Goal: Task Accomplishment & Management: Use online tool/utility

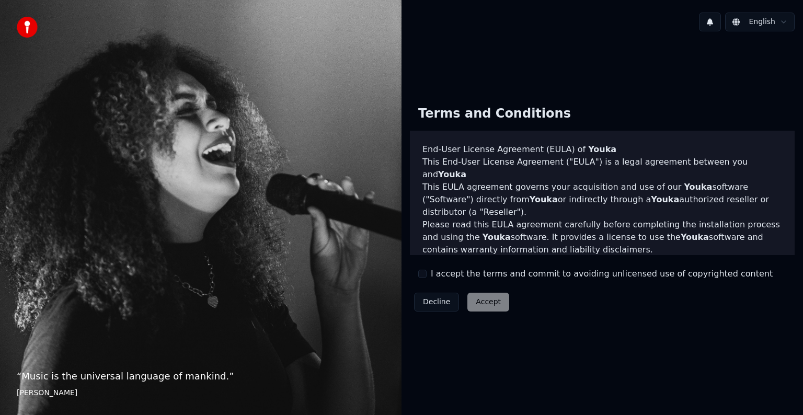
click at [454, 274] on label "I accept the terms and commit to avoiding unlicensed use of copyrighted content" at bounding box center [602, 274] width 342 height 13
click at [427, 274] on button "I accept the terms and commit to avoiding unlicensed use of copyrighted content" at bounding box center [422, 274] width 8 height 8
click at [481, 307] on button "Accept" at bounding box center [488, 302] width 42 height 19
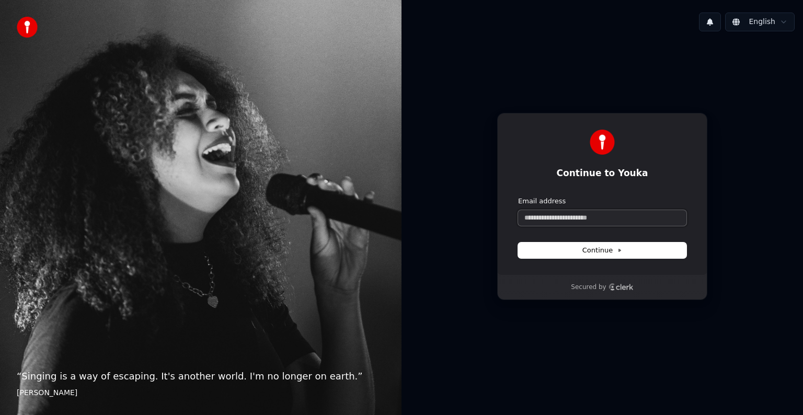
click at [569, 215] on input "Email address" at bounding box center [602, 218] width 168 height 16
click at [603, 251] on span "Continue" at bounding box center [602, 250] width 40 height 9
type input "**********"
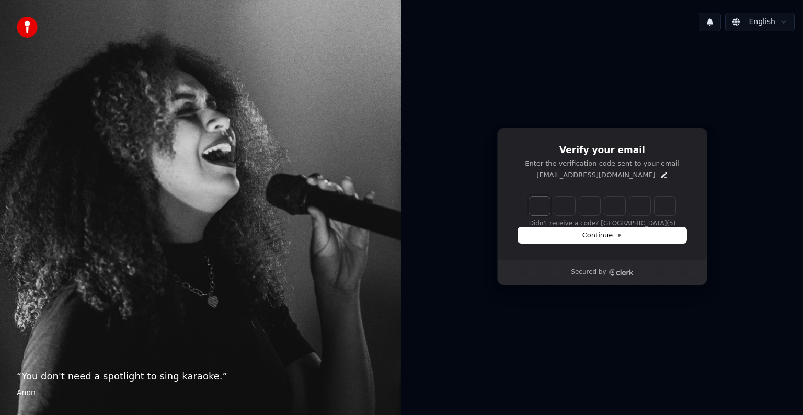
paste input "******"
type input "******"
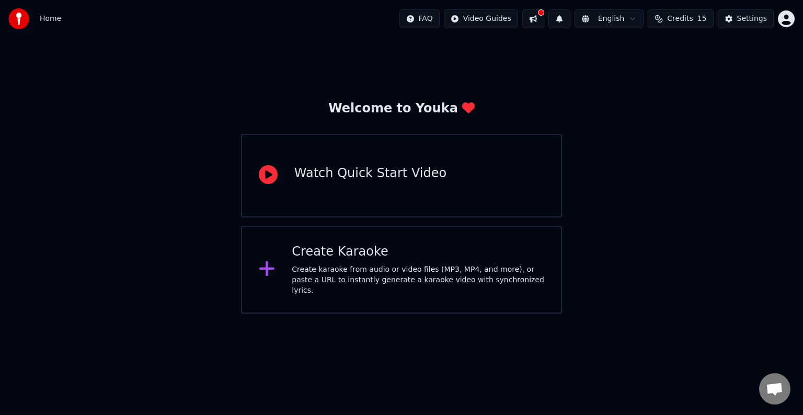
click at [370, 279] on div "Create karaoke from audio or video files (MP3, MP4, and more), or paste a URL t…" at bounding box center [418, 280] width 252 height 31
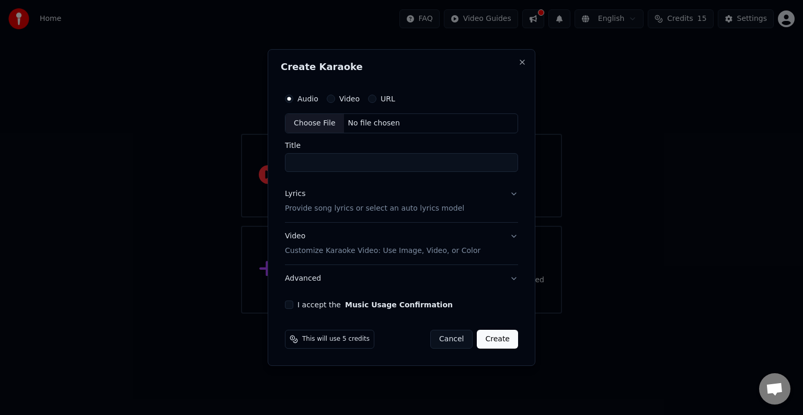
click at [312, 123] on div "Choose File" at bounding box center [314, 123] width 59 height 19
click at [314, 166] on input "Title" at bounding box center [401, 162] width 233 height 19
type input "**********"
click at [511, 193] on button "Lyrics Provide song lyrics or select an auto lyrics model" at bounding box center [401, 201] width 237 height 42
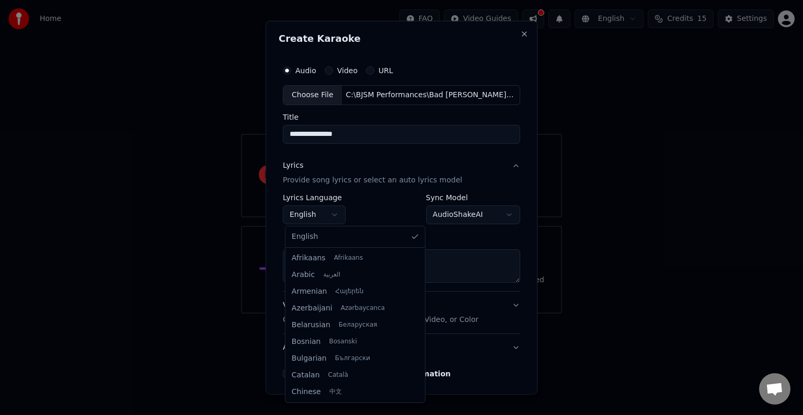
click at [337, 211] on body "**********" at bounding box center [401, 157] width 803 height 314
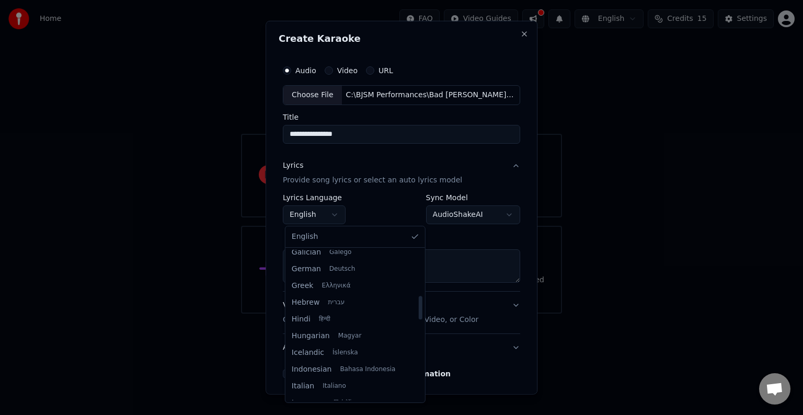
scroll to position [291, 0]
select select "**"
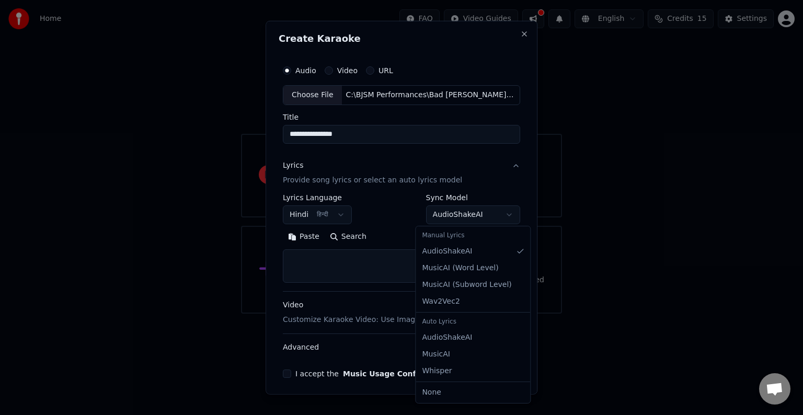
click at [499, 212] on body "**********" at bounding box center [401, 157] width 803 height 314
click at [377, 265] on textarea at bounding box center [401, 265] width 237 height 33
click at [343, 258] on textarea at bounding box center [401, 265] width 237 height 33
paste textarea "**********"
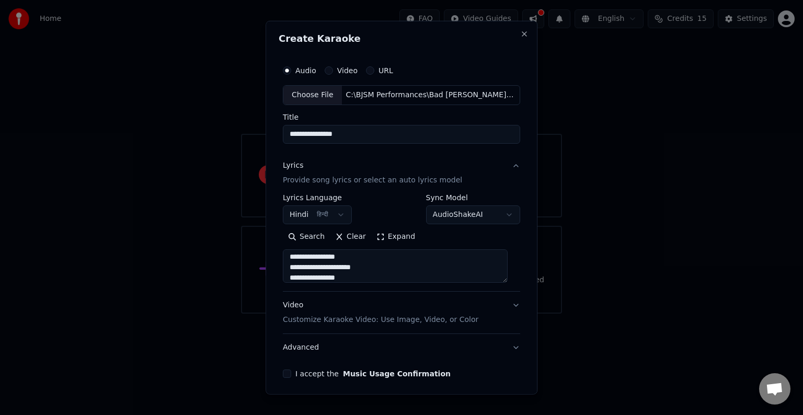
scroll to position [40, 0]
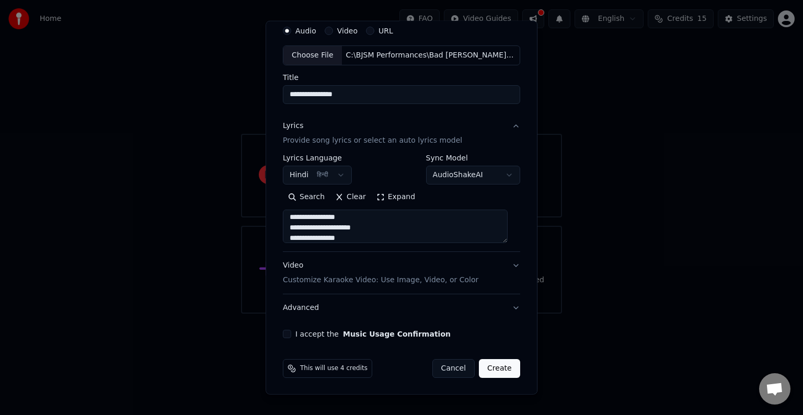
type textarea "**********"
click at [291, 331] on button "I accept the Music Usage Confirmation" at bounding box center [287, 334] width 8 height 8
click at [502, 367] on button "Create" at bounding box center [499, 368] width 41 height 19
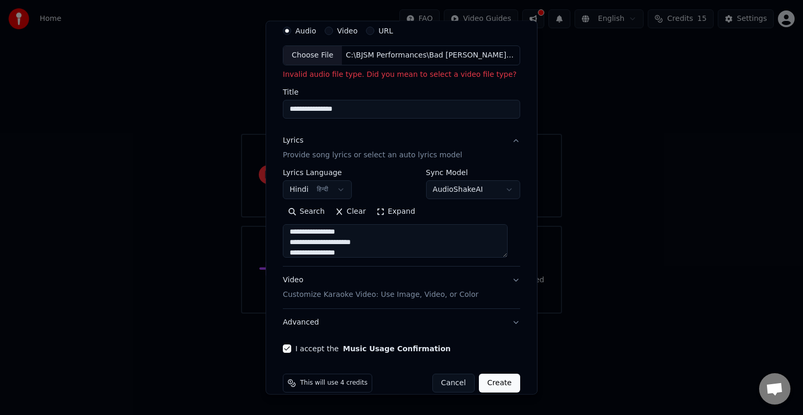
click at [327, 54] on div "Choose File" at bounding box center [312, 55] width 59 height 19
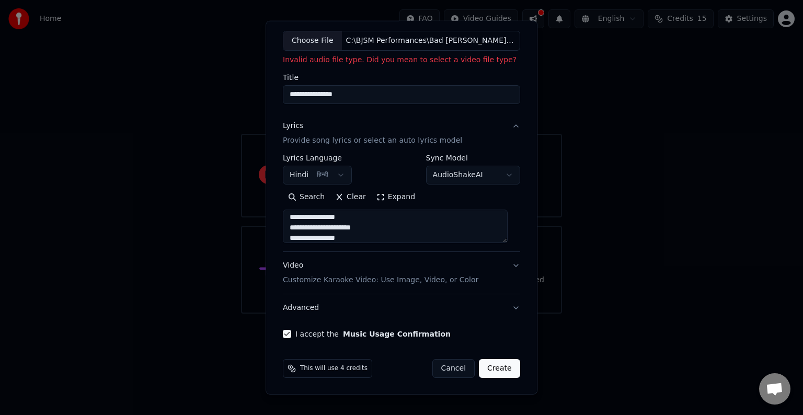
click at [496, 371] on button "Create" at bounding box center [499, 368] width 41 height 19
click at [458, 336] on div "I accept the Music Usage Confirmation" at bounding box center [401, 334] width 237 height 8
click at [504, 306] on button "Advanced" at bounding box center [401, 307] width 237 height 27
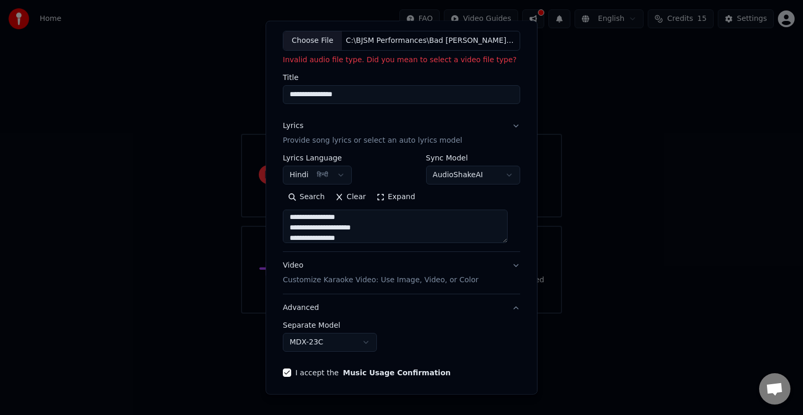
scroll to position [0, 0]
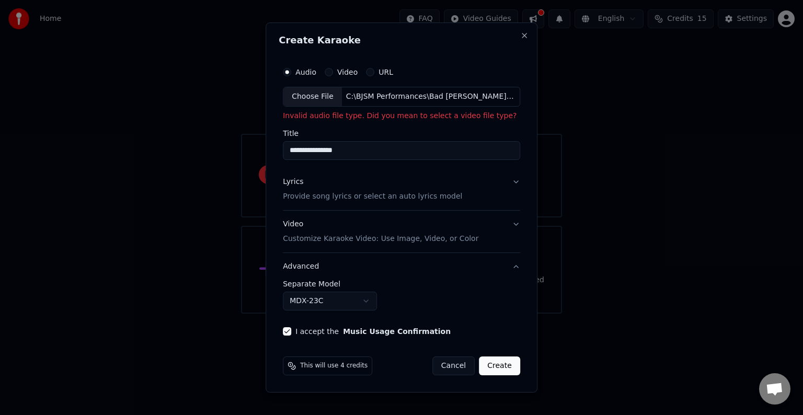
click at [503, 367] on button "Create" at bounding box center [499, 366] width 41 height 19
click at [386, 143] on input "**********" at bounding box center [401, 150] width 237 height 19
click at [399, 117] on p "Invalid audio file type. Did you mean to select a video file type?" at bounding box center [401, 116] width 237 height 10
click at [305, 95] on div "Choose File" at bounding box center [312, 96] width 59 height 19
type input "**********"
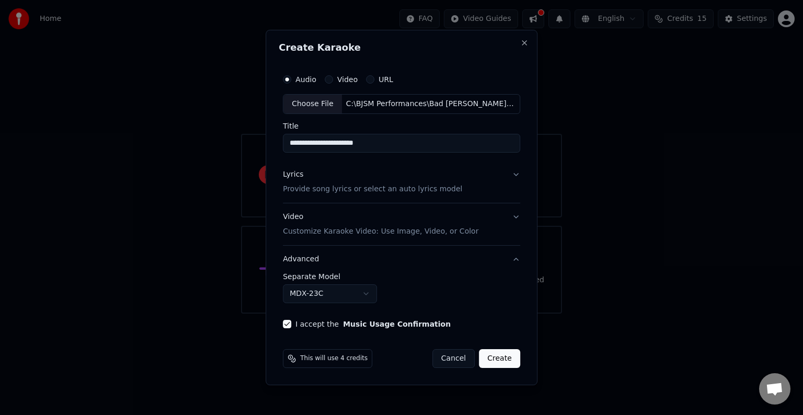
click at [503, 364] on button "Create" at bounding box center [499, 358] width 41 height 19
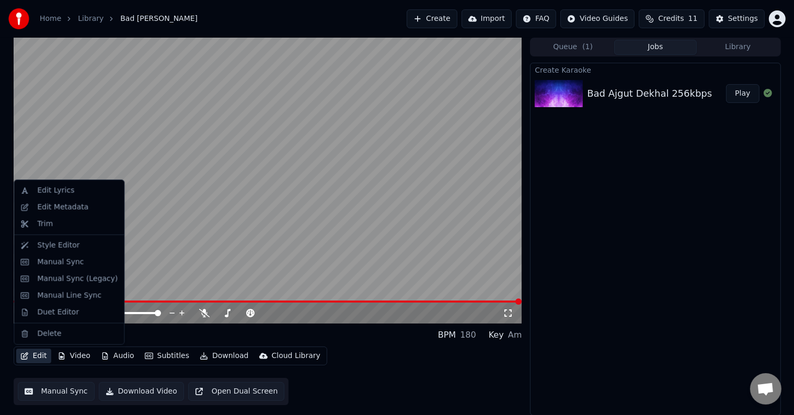
click at [29, 354] on button "Edit" at bounding box center [33, 356] width 35 height 15
click at [64, 188] on div "Edit Lyrics" at bounding box center [55, 191] width 37 height 10
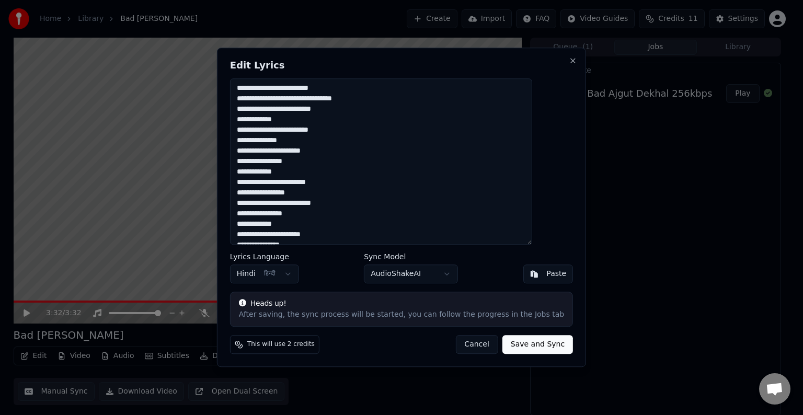
scroll to position [104, 0]
click at [352, 183] on textarea "**********" at bounding box center [381, 161] width 302 height 166
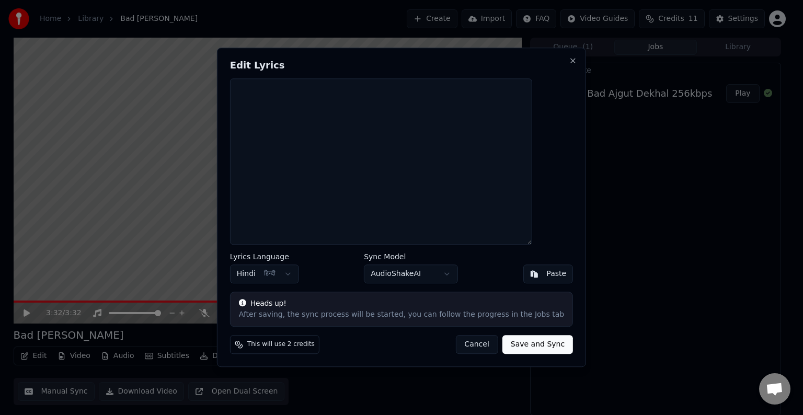
scroll to position [0, 0]
paste textarea "**********"
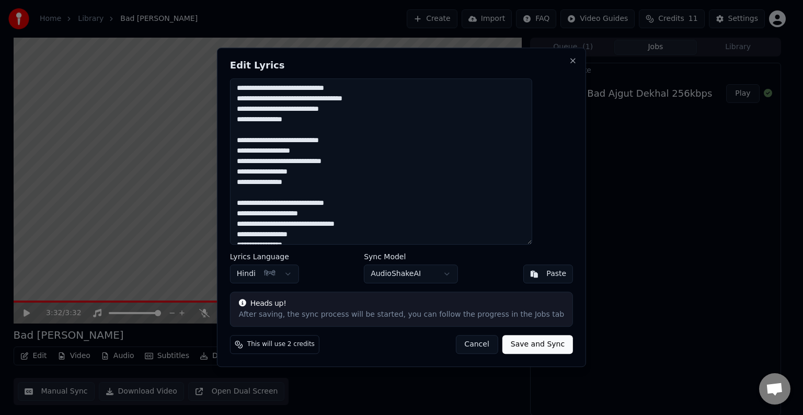
scroll to position [142, 0]
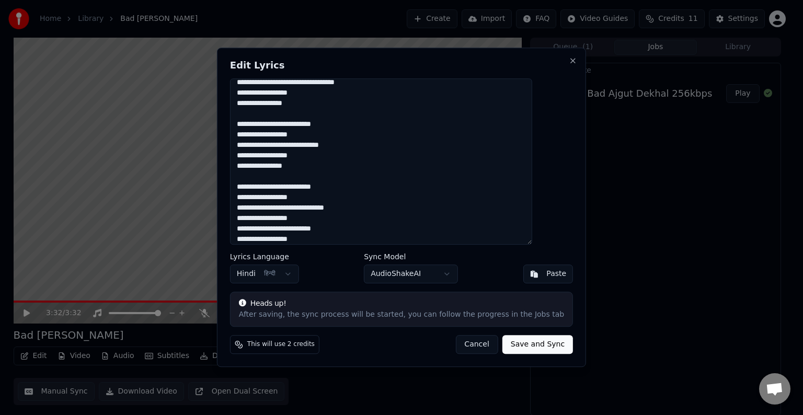
type textarea "**********"
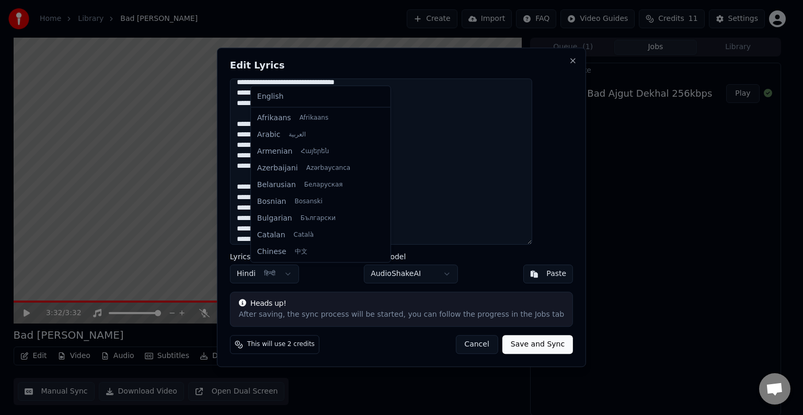
click at [298, 276] on body "**********" at bounding box center [397, 207] width 794 height 415
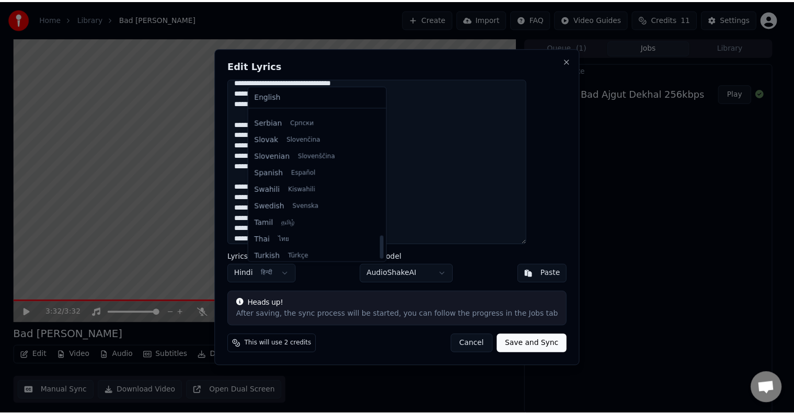
scroll to position [802, 0]
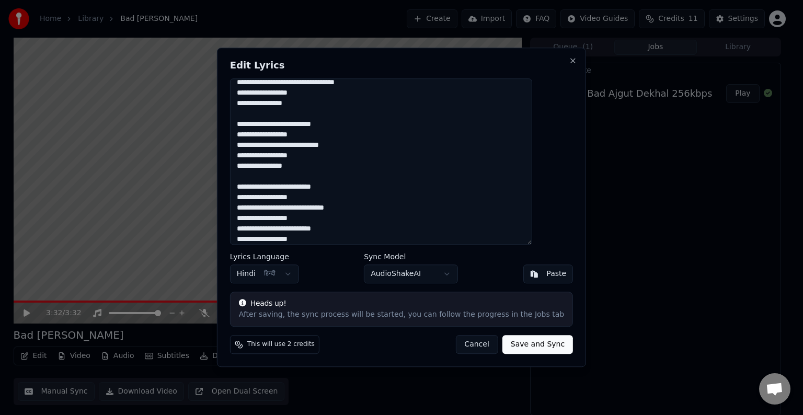
click at [338, 279] on body "**********" at bounding box center [397, 207] width 794 height 415
click at [525, 345] on button "Save and Sync" at bounding box center [537, 345] width 71 height 19
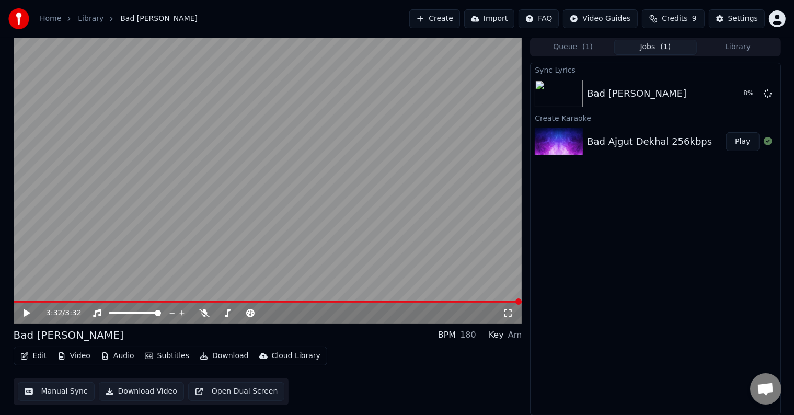
click at [27, 313] on icon at bounding box center [27, 312] width 6 height 7
click at [49, 301] on span at bounding box center [268, 302] width 509 height 2
click at [70, 301] on span at bounding box center [268, 302] width 509 height 2
click at [97, 301] on span at bounding box center [268, 302] width 509 height 2
click at [742, 96] on button "Play" at bounding box center [742, 93] width 33 height 19
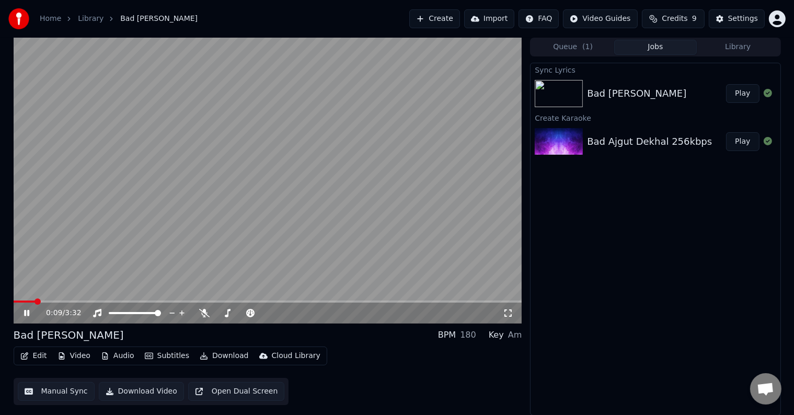
click at [33, 301] on span at bounding box center [268, 302] width 509 height 2
click at [52, 302] on span at bounding box center [268, 302] width 509 height 2
click at [66, 302] on span at bounding box center [268, 302] width 509 height 2
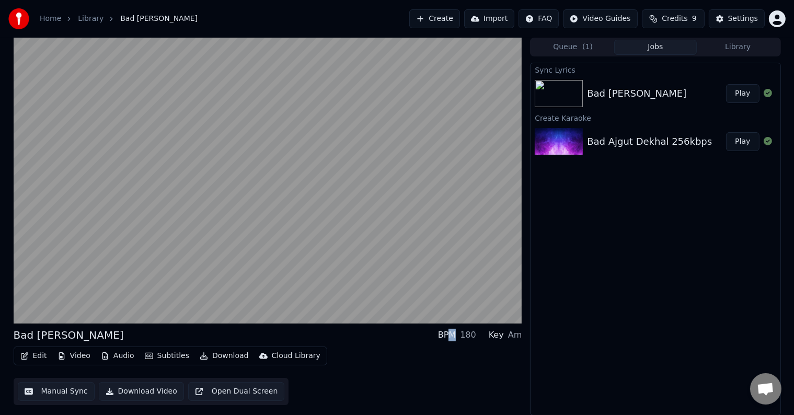
drag, startPoint x: 460, startPoint y: 339, endPoint x: 453, endPoint y: 335, distance: 8.0
click at [453, 335] on div "BPM" at bounding box center [447, 335] width 18 height 13
click at [473, 336] on div "180" at bounding box center [468, 335] width 16 height 13
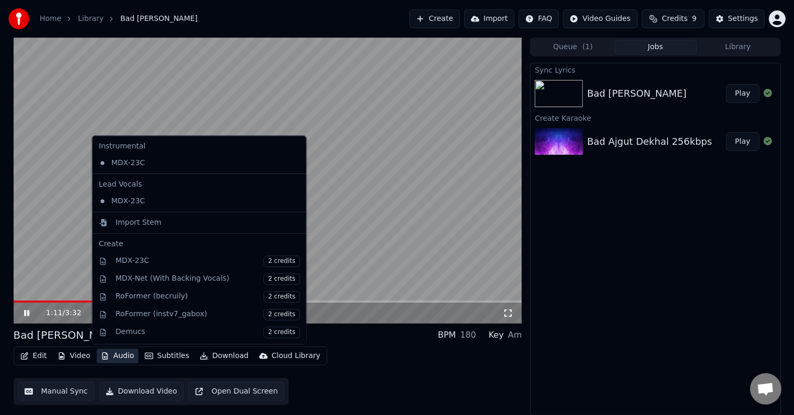
click at [119, 358] on button "Audio" at bounding box center [118, 356] width 42 height 15
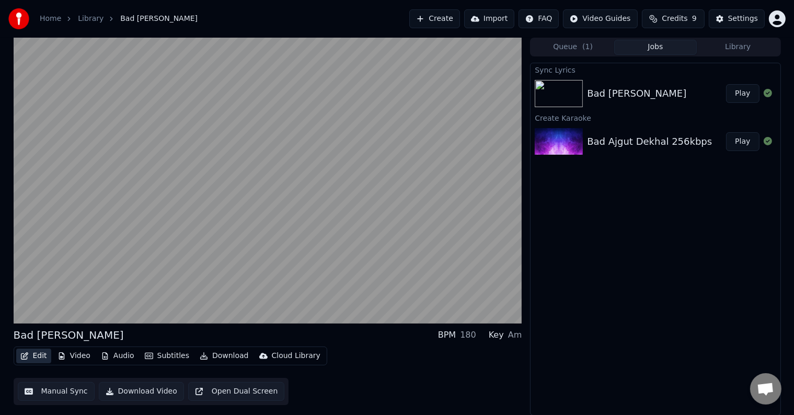
click at [38, 360] on button "Edit" at bounding box center [33, 356] width 35 height 15
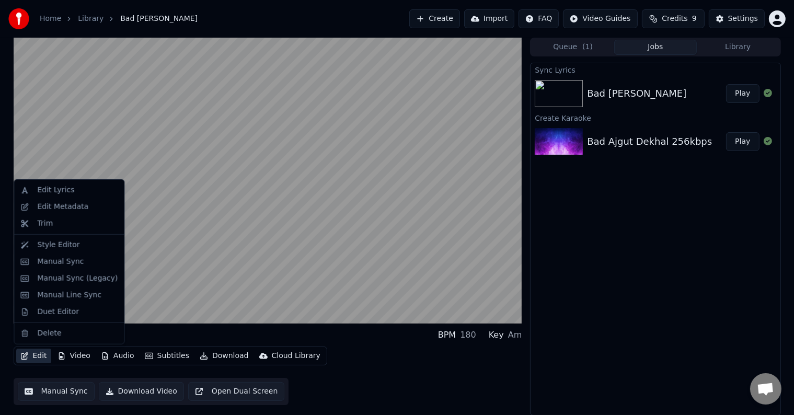
click at [38, 360] on button "Edit" at bounding box center [33, 356] width 35 height 15
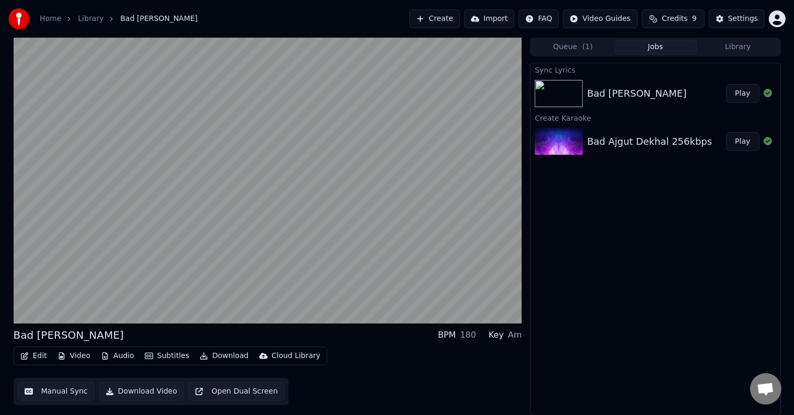
click at [369, 361] on div "Edit Video Audio Subtitles Download Cloud Library Manual Sync Download Video Op…" at bounding box center [268, 376] width 509 height 59
click at [53, 392] on button "Manual Sync" at bounding box center [56, 391] width 77 height 19
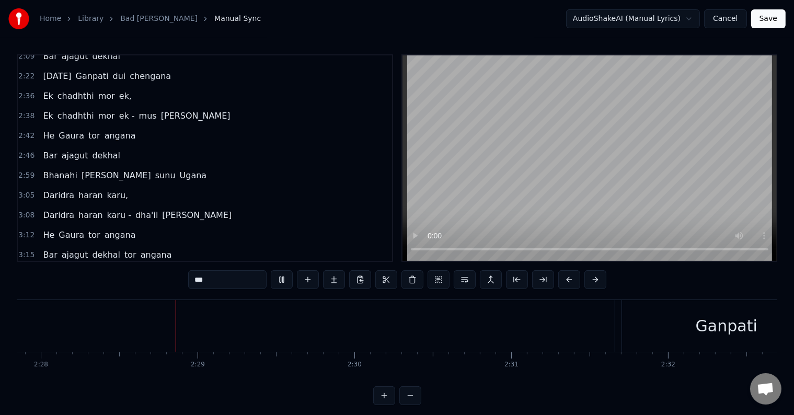
scroll to position [0, 23190]
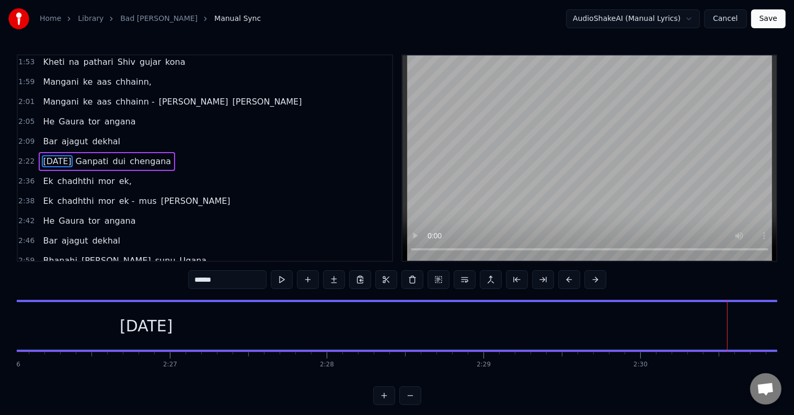
scroll to position [0, 22899]
click at [146, 329] on div "[DATE]" at bounding box center [147, 326] width 53 height 24
click at [669, 324] on div "[DATE]" at bounding box center [72, 326] width 1510 height 48
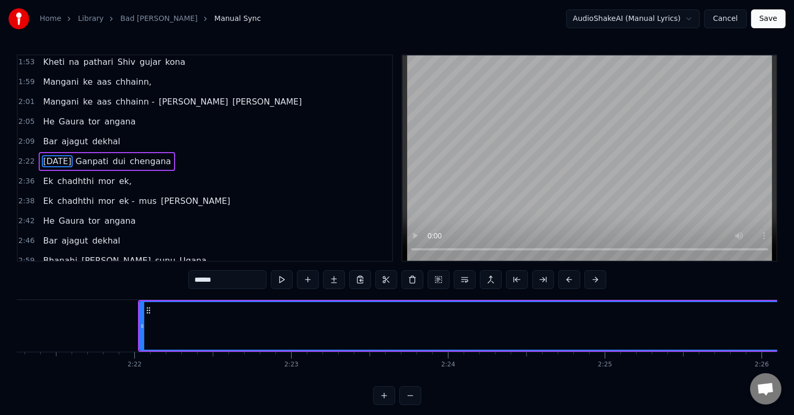
scroll to position [0, 22149]
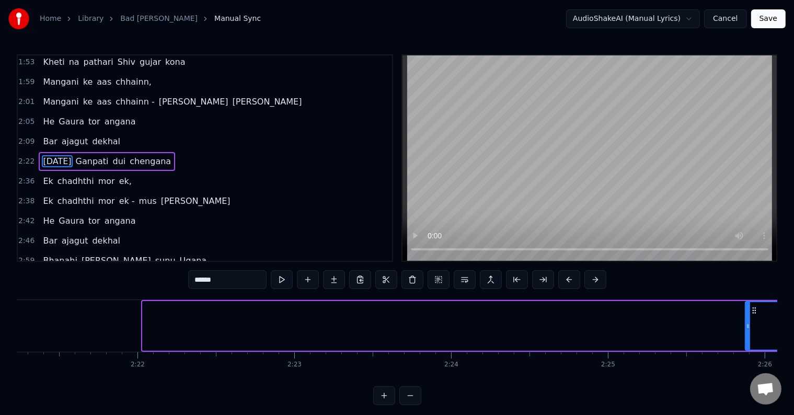
drag, startPoint x: 144, startPoint y: 323, endPoint x: 746, endPoint y: 327, distance: 602.2
click at [746, 327] on icon at bounding box center [748, 326] width 4 height 8
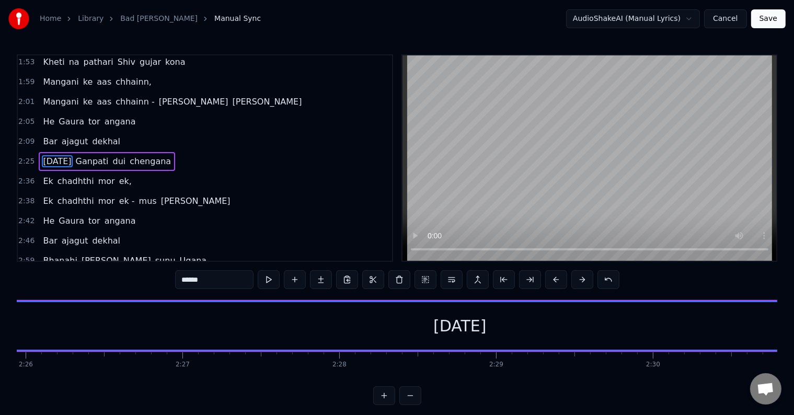
scroll to position [0, 22869]
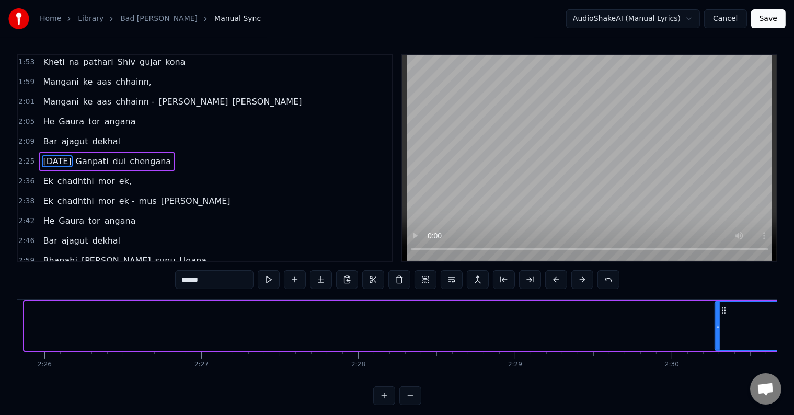
drag, startPoint x: 27, startPoint y: 326, endPoint x: 717, endPoint y: 355, distance: 691.2
click at [717, 355] on div "Bar ajagut dekhal tor angana - 2, Tor angana he Gaura, tor angana he Gaura Tor …" at bounding box center [397, 339] width 761 height 78
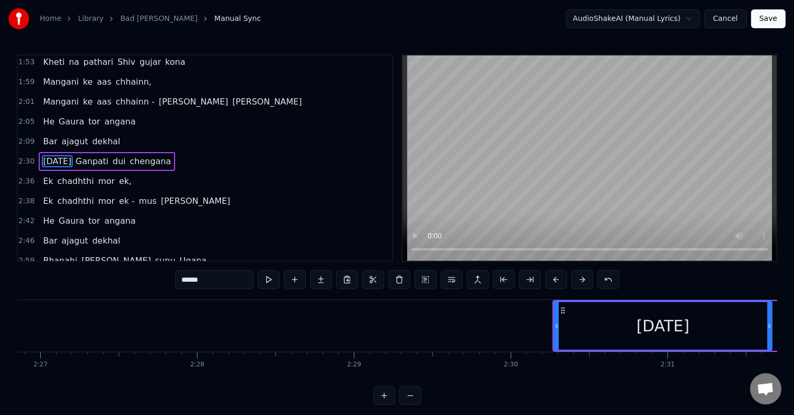
scroll to position [0, 23033]
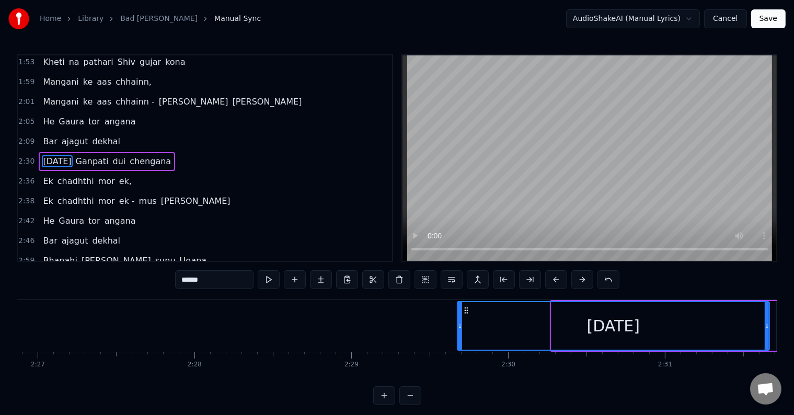
drag, startPoint x: 555, startPoint y: 328, endPoint x: 461, endPoint y: 337, distance: 94.5
click at [461, 337] on div at bounding box center [460, 326] width 4 height 48
click at [270, 273] on button at bounding box center [269, 279] width 22 height 19
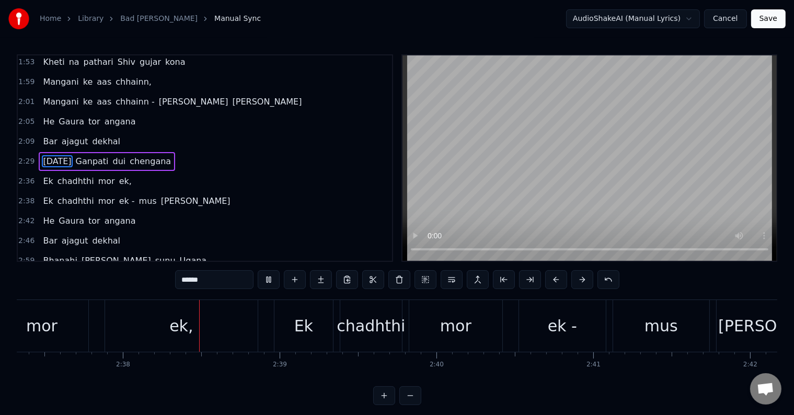
scroll to position [0, 24704]
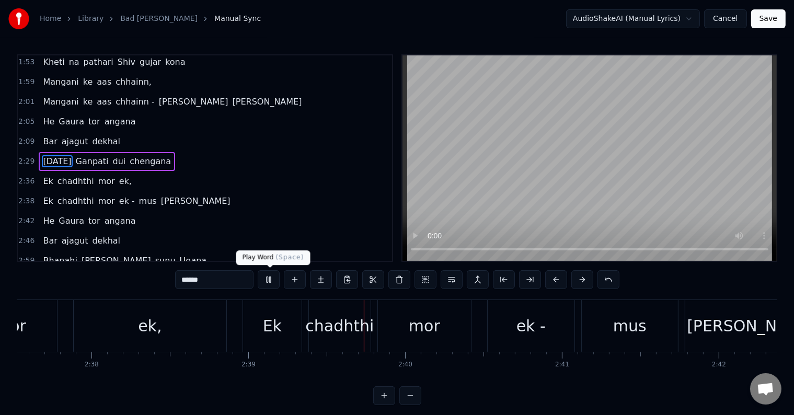
click at [271, 281] on button at bounding box center [269, 279] width 22 height 19
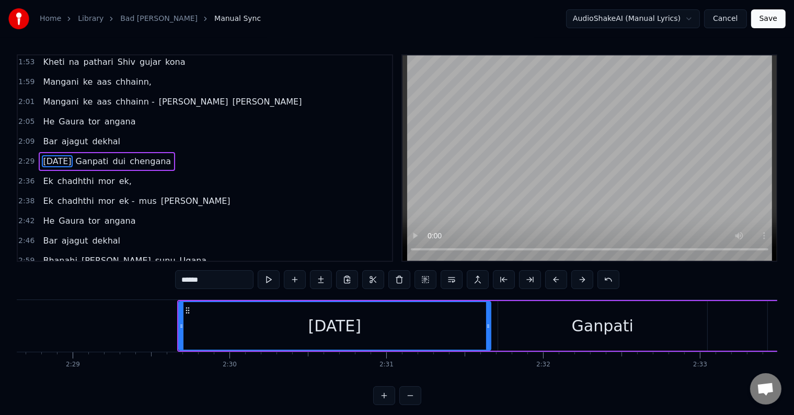
scroll to position [0, 23309]
click at [558, 323] on div "Ganpati" at bounding box center [604, 326] width 209 height 50
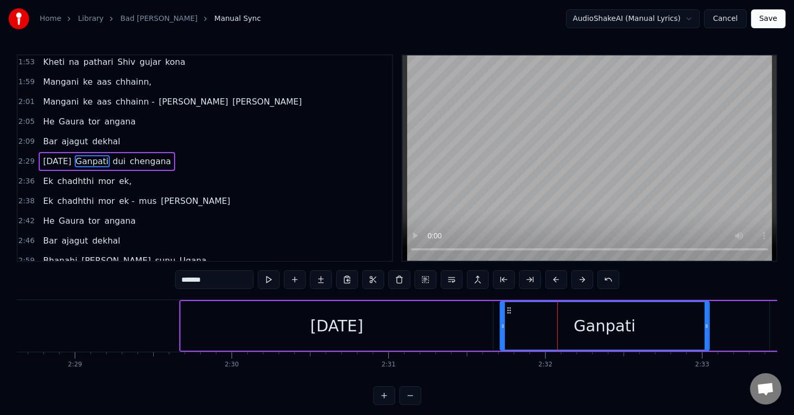
click at [219, 326] on div "[DATE]" at bounding box center [337, 326] width 312 height 50
type input "******"
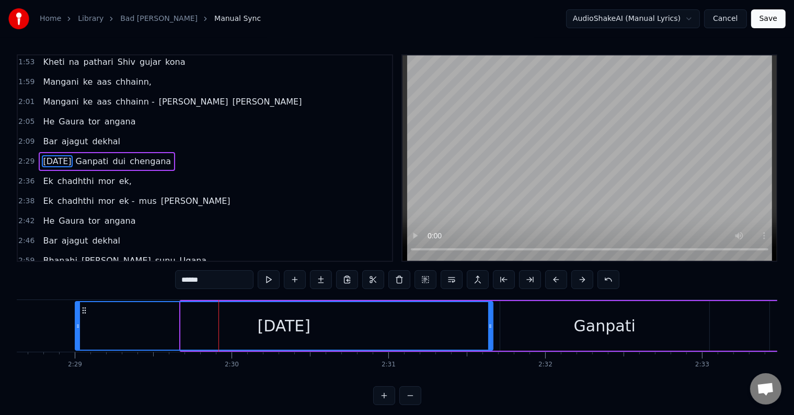
drag, startPoint x: 181, startPoint y: 325, endPoint x: 75, endPoint y: 331, distance: 105.8
click at [76, 331] on div at bounding box center [78, 326] width 4 height 48
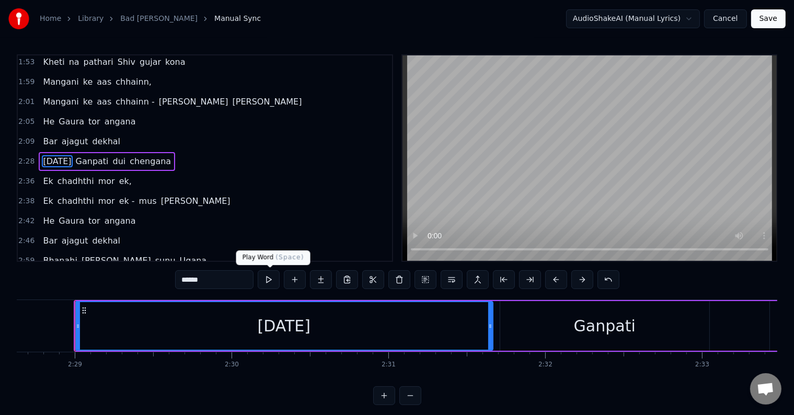
click at [268, 282] on button at bounding box center [269, 279] width 22 height 19
click at [273, 283] on button at bounding box center [269, 279] width 22 height 19
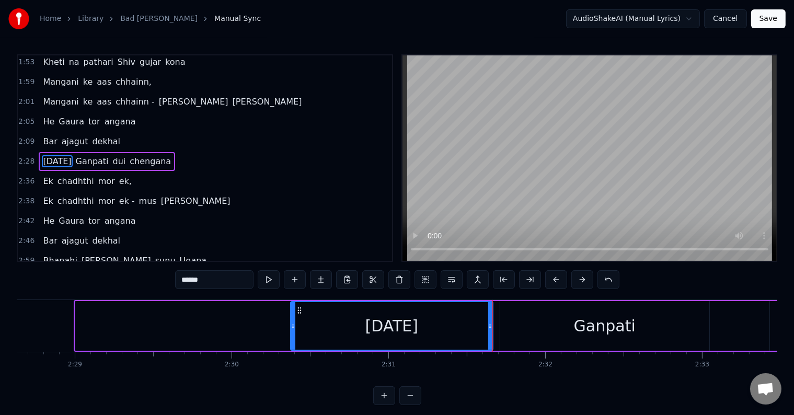
drag, startPoint x: 75, startPoint y: 326, endPoint x: 291, endPoint y: 328, distance: 215.4
click at [291, 328] on icon at bounding box center [293, 326] width 4 height 8
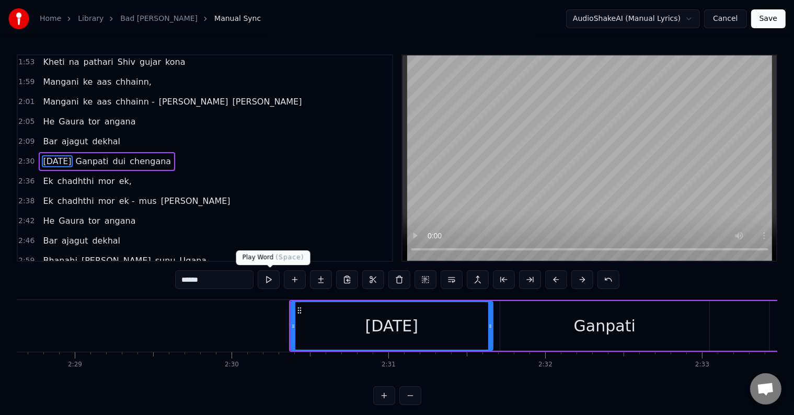
click at [268, 281] on button at bounding box center [269, 279] width 22 height 19
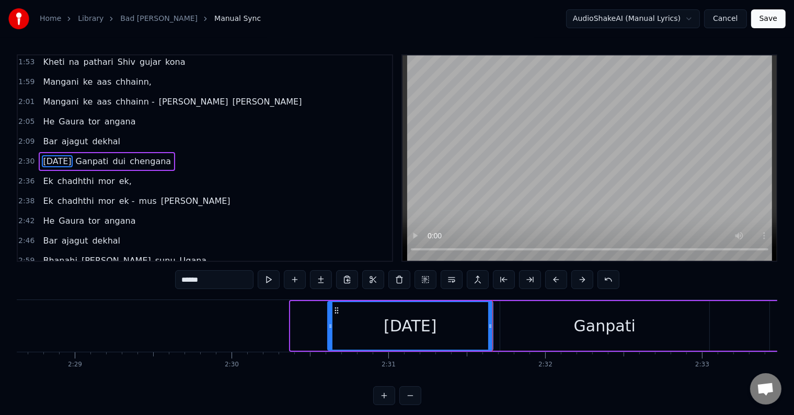
drag, startPoint x: 293, startPoint y: 324, endPoint x: 330, endPoint y: 323, distance: 37.1
click at [330, 323] on icon at bounding box center [330, 326] width 4 height 8
click at [273, 282] on button at bounding box center [269, 279] width 22 height 19
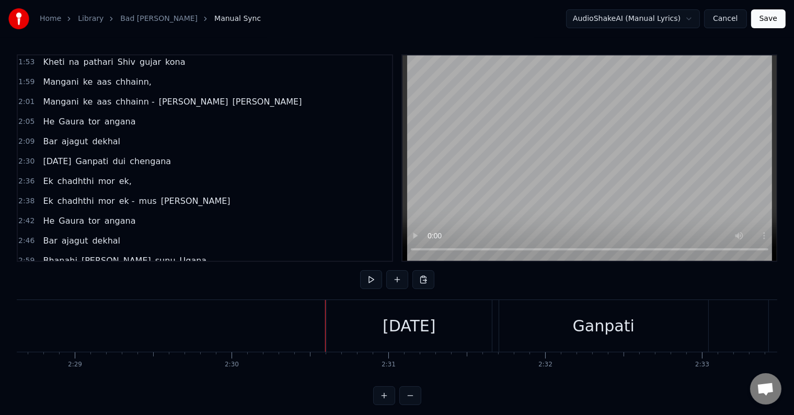
click at [354, 327] on div "[DATE]" at bounding box center [409, 326] width 165 height 52
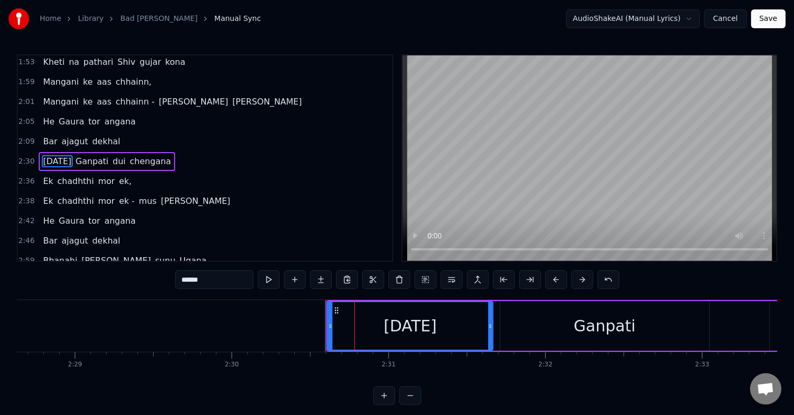
drag, startPoint x: 346, startPoint y: 327, endPoint x: 330, endPoint y: 336, distance: 17.8
click at [330, 336] on div "[DATE]" at bounding box center [410, 326] width 164 height 48
drag, startPoint x: 339, startPoint y: 351, endPoint x: 306, endPoint y: 341, distance: 34.8
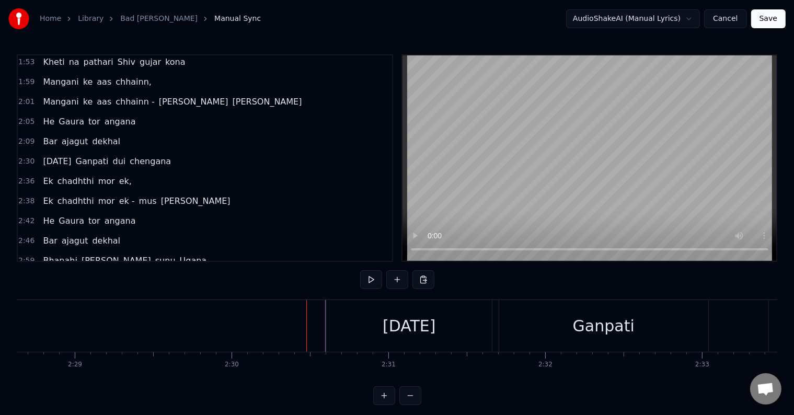
click at [491, 323] on div "[DATE]" at bounding box center [409, 326] width 166 height 52
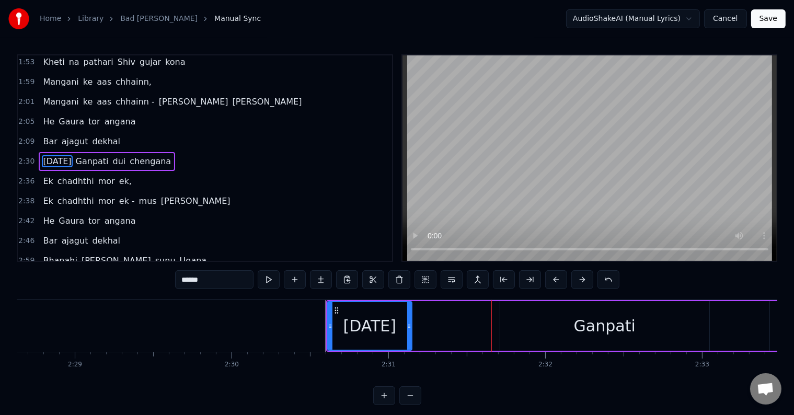
drag, startPoint x: 488, startPoint y: 324, endPoint x: 407, endPoint y: 331, distance: 81.3
click at [407, 331] on div at bounding box center [409, 326] width 4 height 48
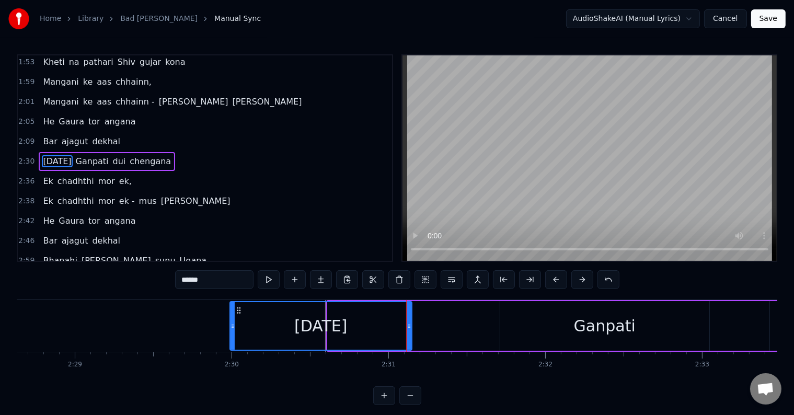
drag, startPoint x: 329, startPoint y: 327, endPoint x: 228, endPoint y: 330, distance: 101.5
click at [231, 330] on div at bounding box center [233, 326] width 4 height 48
click at [75, 160] on span "Ganpati" at bounding box center [92, 161] width 35 height 12
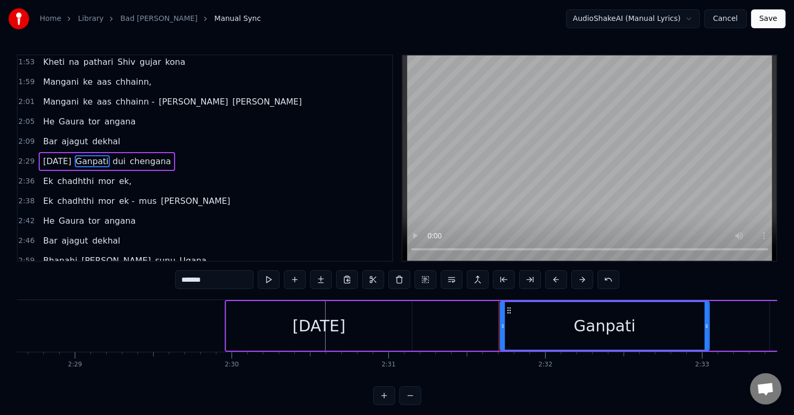
click at [50, 155] on span "[DATE]" at bounding box center [57, 161] width 30 height 12
type input "******"
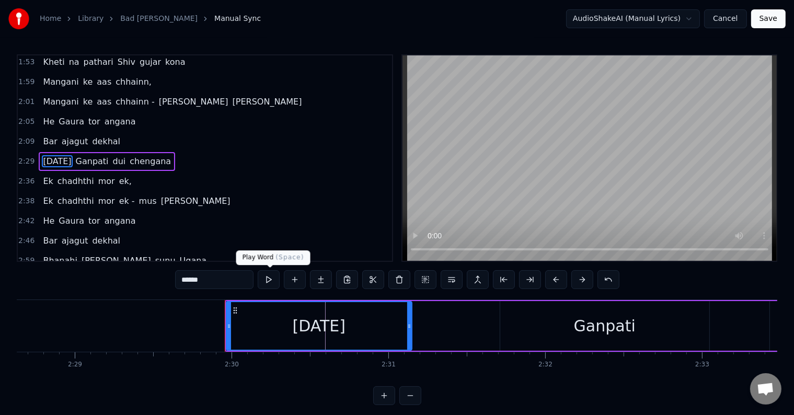
click at [274, 281] on button at bounding box center [269, 279] width 22 height 19
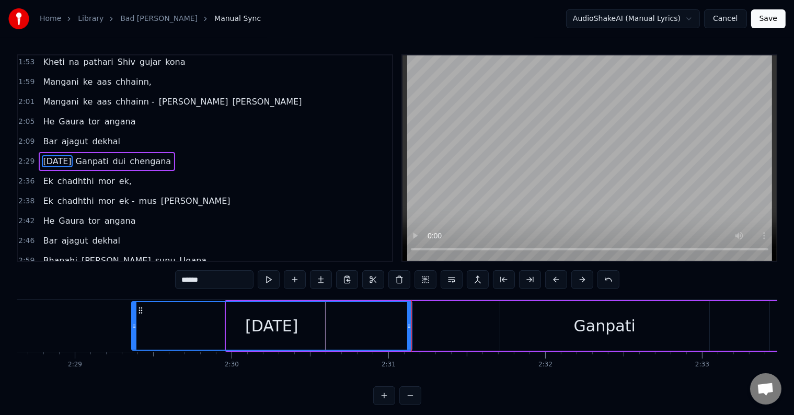
drag, startPoint x: 228, startPoint y: 326, endPoint x: 134, endPoint y: 328, distance: 94.6
click at [134, 328] on icon at bounding box center [134, 326] width 4 height 8
click at [261, 283] on button at bounding box center [269, 279] width 22 height 19
click at [277, 326] on div "[DATE]" at bounding box center [271, 326] width 53 height 24
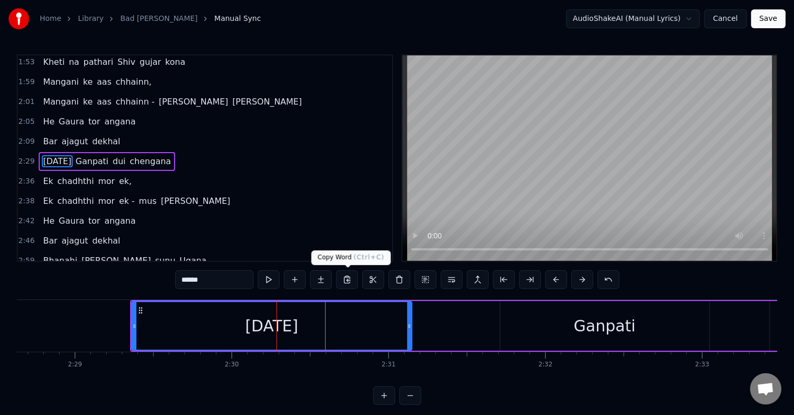
click at [350, 280] on button at bounding box center [347, 279] width 22 height 19
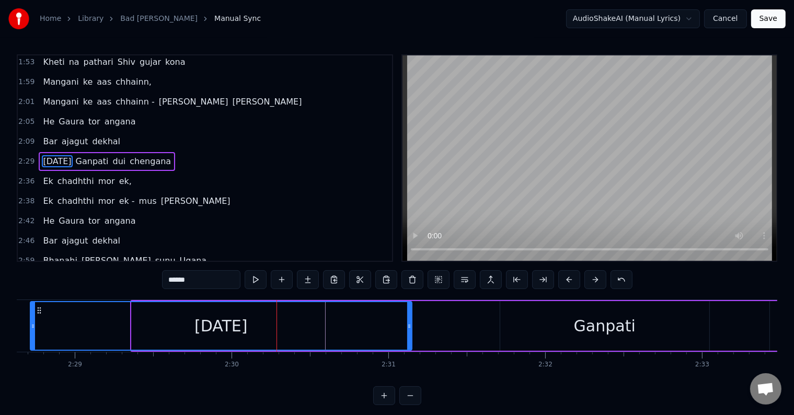
drag, startPoint x: 133, startPoint y: 325, endPoint x: 6, endPoint y: 347, distance: 128.3
click at [6, 347] on div "Home Library Bad Ajgut Dekhal Manual Sync AudioShakeAI (Manual Lyrics) Cancel S…" at bounding box center [397, 202] width 794 height 405
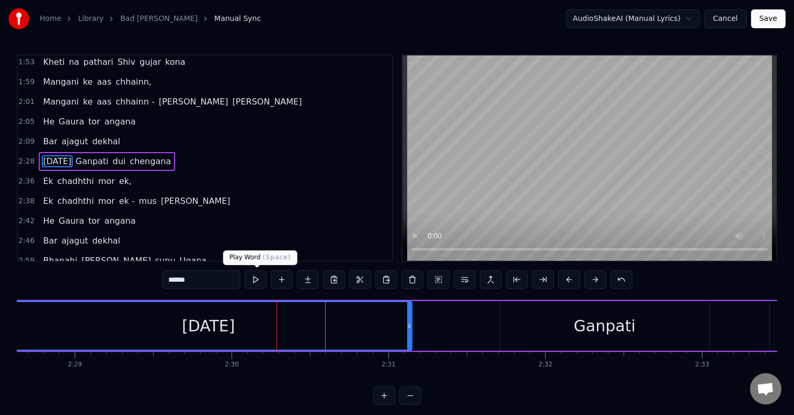
click at [253, 282] on button at bounding box center [256, 279] width 22 height 19
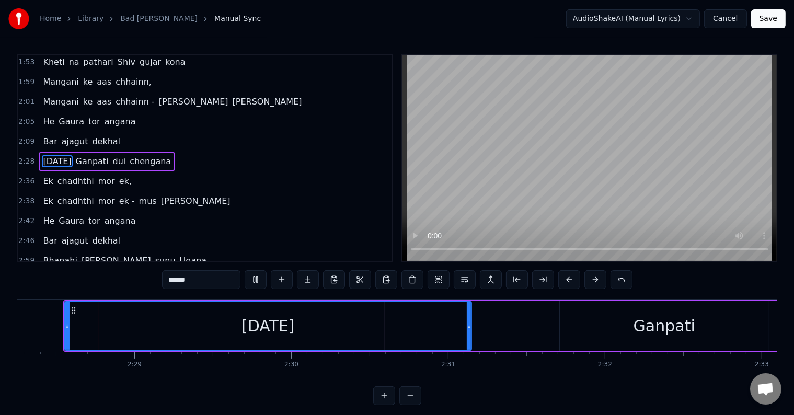
scroll to position [0, 23244]
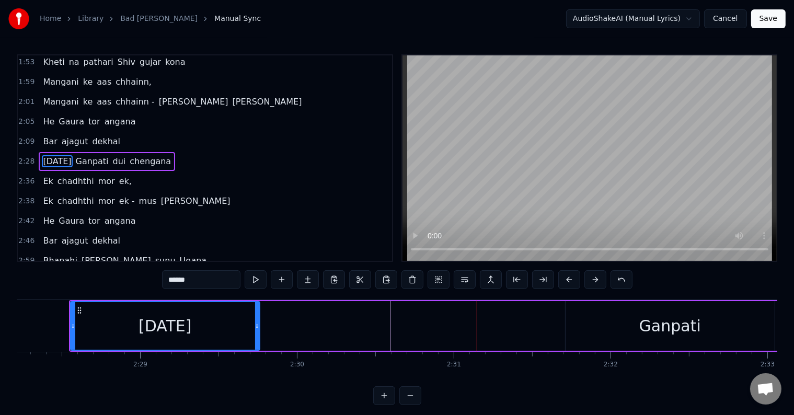
drag, startPoint x: 475, startPoint y: 324, endPoint x: 257, endPoint y: 330, distance: 217.6
click at [257, 330] on div at bounding box center [257, 326] width 4 height 48
click at [252, 280] on button at bounding box center [256, 279] width 22 height 19
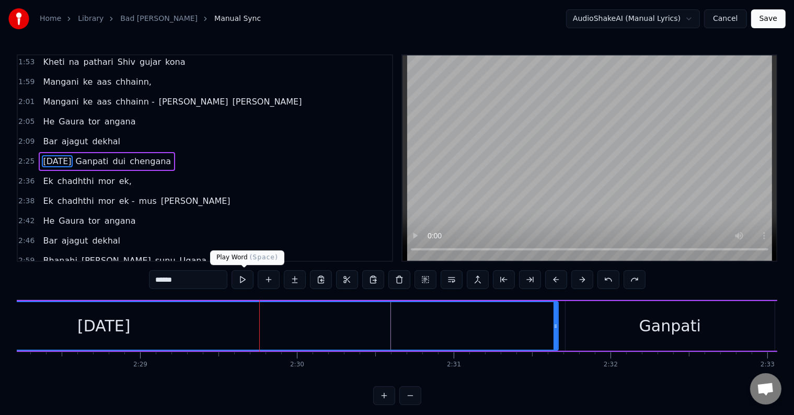
click at [247, 279] on button at bounding box center [243, 279] width 22 height 19
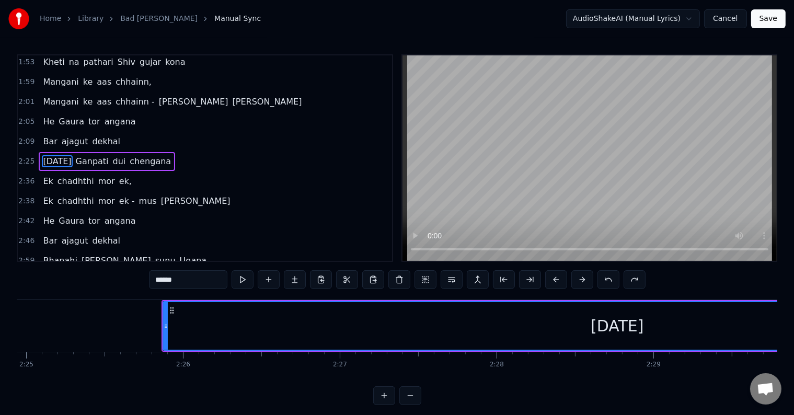
scroll to position [0, 22724]
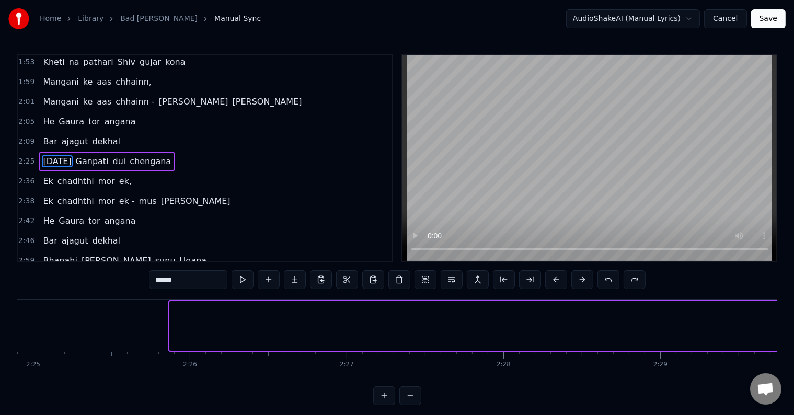
drag, startPoint x: 173, startPoint y: 323, endPoint x: 794, endPoint y: 327, distance: 621.6
click at [794, 327] on html "Home Library Bad Ajgut Dekhal Manual Sync AudioShakeAI (Manual Lyrics) Cancel S…" at bounding box center [397, 211] width 794 height 422
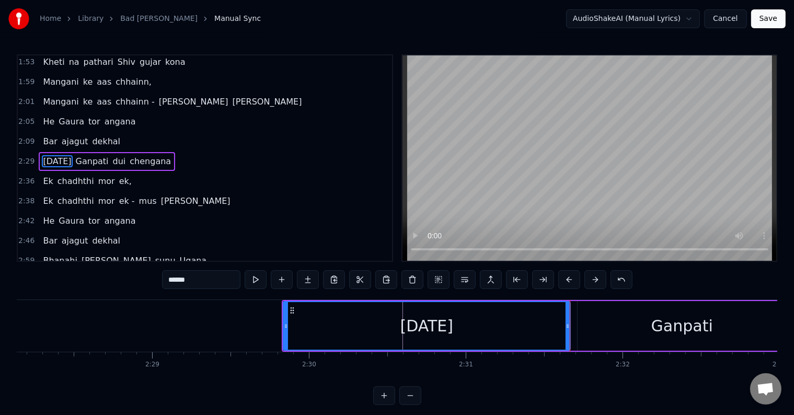
scroll to position [0, 23233]
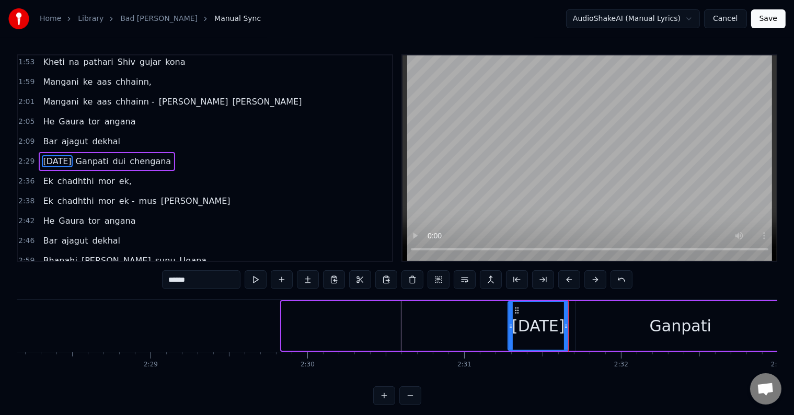
drag, startPoint x: 284, startPoint y: 321, endPoint x: 510, endPoint y: 329, distance: 226.5
click at [510, 329] on icon at bounding box center [511, 326] width 4 height 8
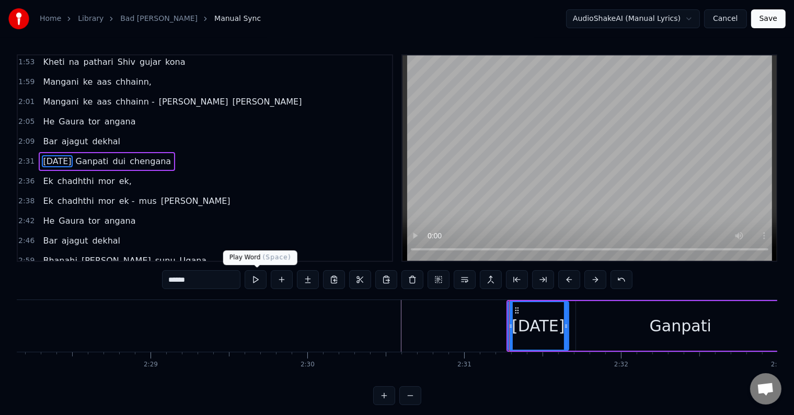
click at [259, 288] on button at bounding box center [256, 279] width 22 height 19
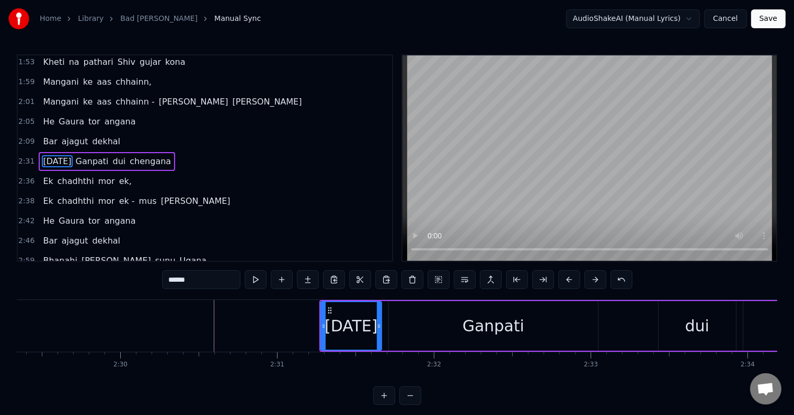
scroll to position [0, 23420]
drag, startPoint x: 322, startPoint y: 325, endPoint x: 274, endPoint y: 327, distance: 48.1
click at [274, 327] on icon at bounding box center [276, 326] width 4 height 8
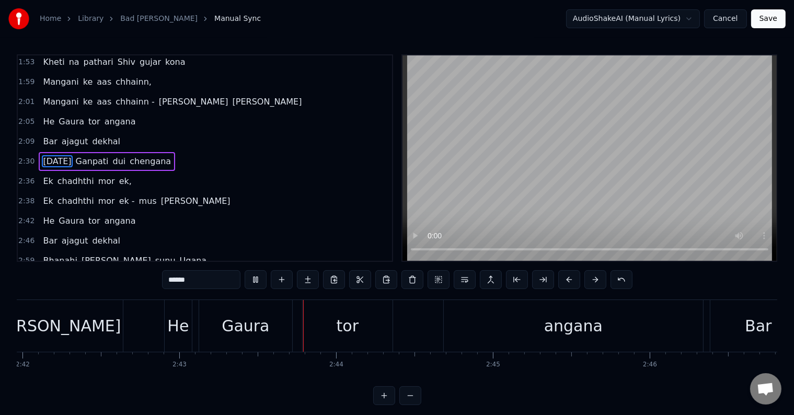
scroll to position [0, 25555]
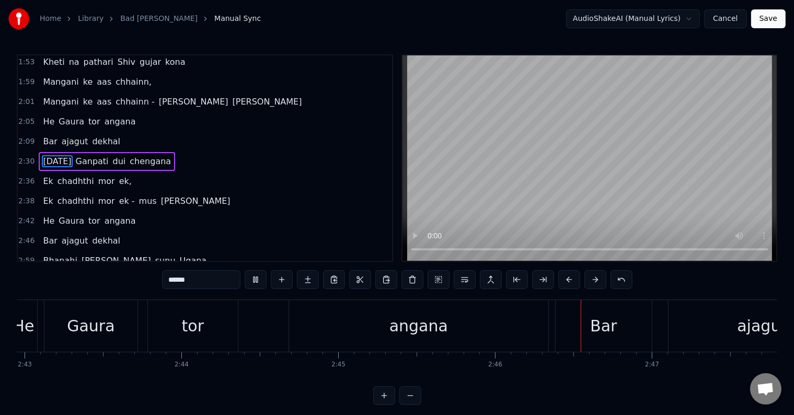
click at [160, 201] on span "[PERSON_NAME]" at bounding box center [196, 201] width 72 height 12
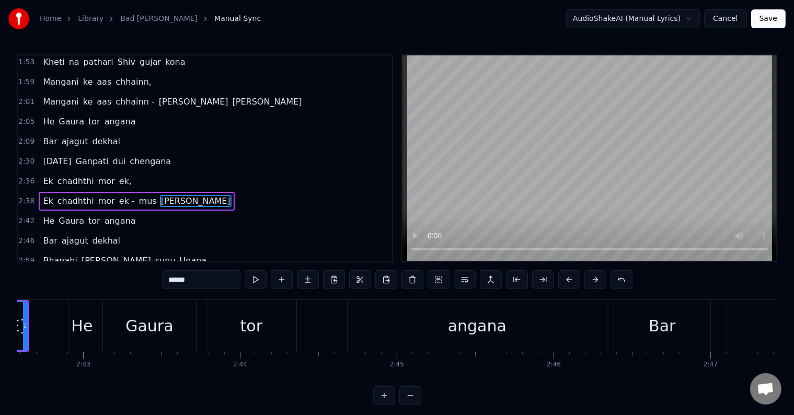
click at [160, 201] on span "[PERSON_NAME]" at bounding box center [196, 201] width 72 height 12
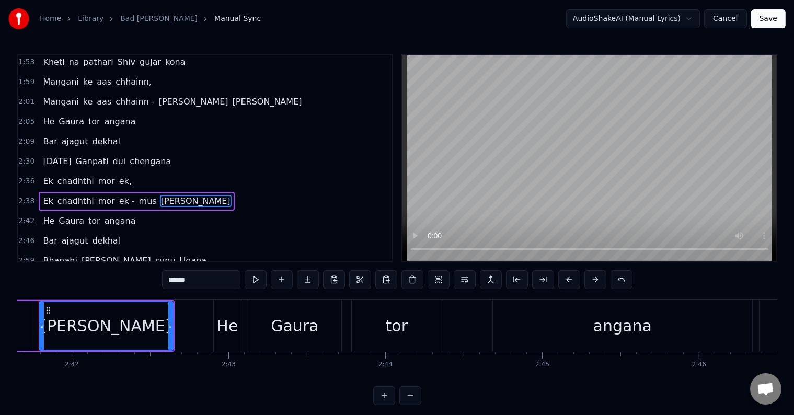
scroll to position [0, 25319]
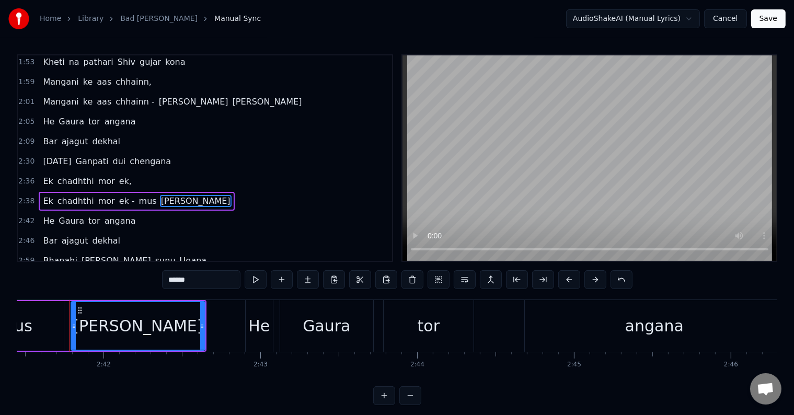
click at [182, 280] on input "******" at bounding box center [201, 279] width 78 height 19
click at [179, 279] on input "******" at bounding box center [201, 279] width 78 height 19
click at [257, 281] on button at bounding box center [256, 279] width 22 height 19
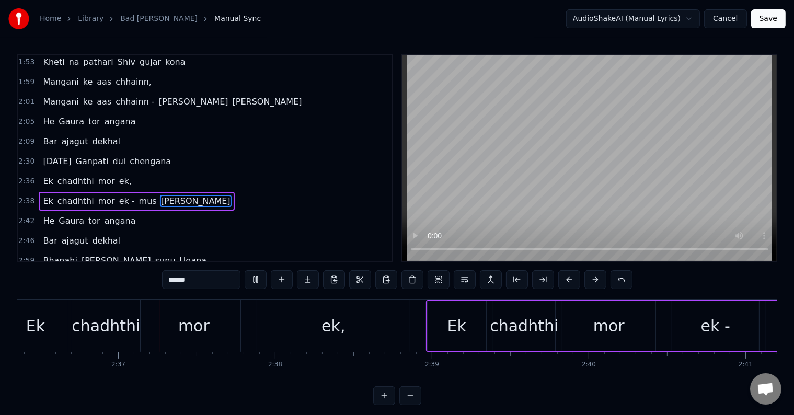
scroll to position [0, 24523]
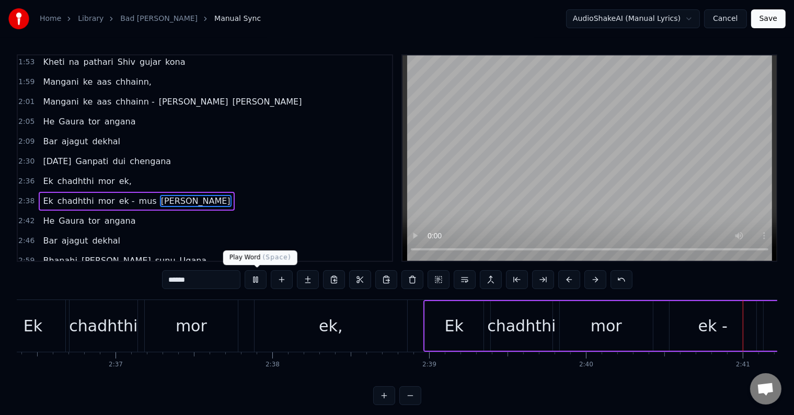
click at [257, 281] on button at bounding box center [256, 279] width 22 height 19
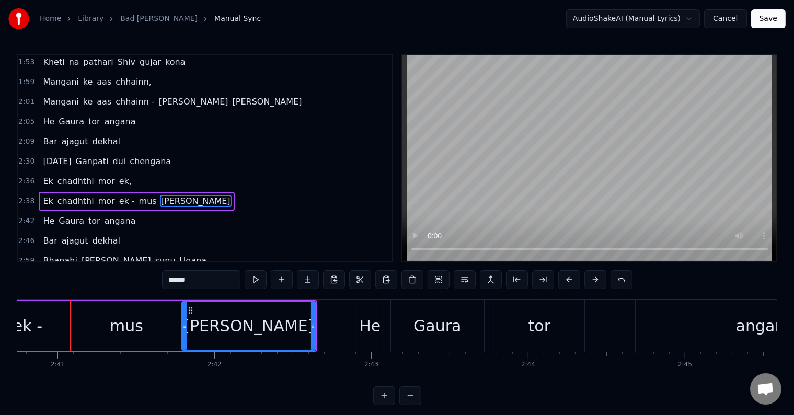
scroll to position [0, 25209]
click at [69, 198] on span "chadhthi" at bounding box center [75, 201] width 39 height 12
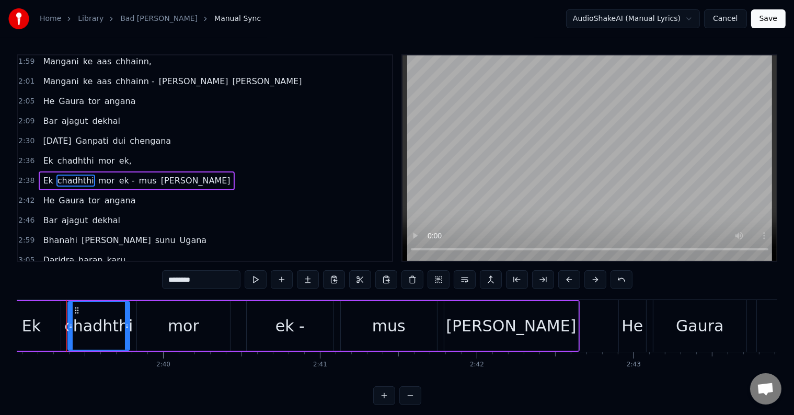
scroll to position [0, 24943]
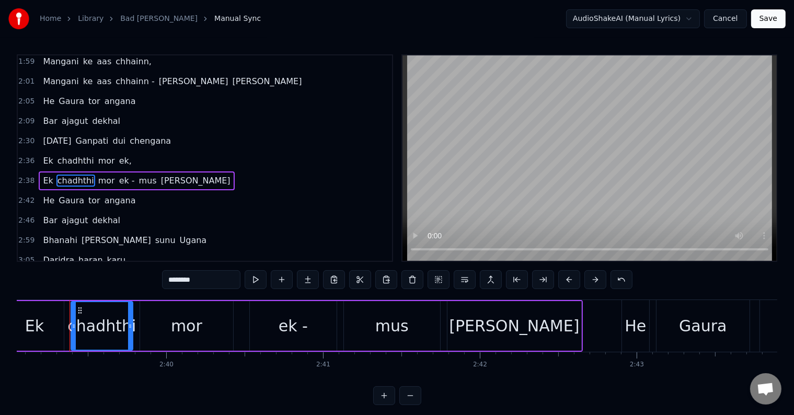
click at [203, 281] on input "********" at bounding box center [201, 279] width 78 height 19
click at [80, 155] on span "chadhthi" at bounding box center [75, 161] width 39 height 12
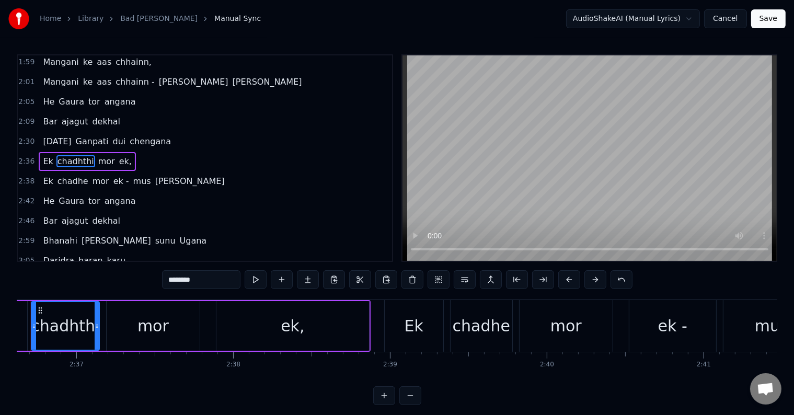
scroll to position [0, 24523]
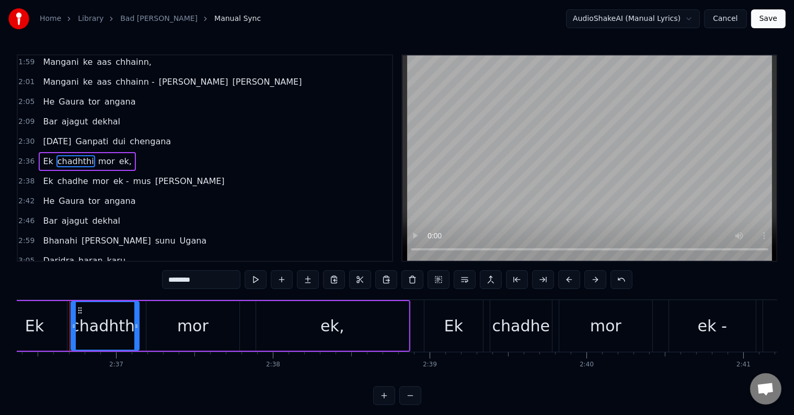
click at [214, 280] on input "********" at bounding box center [201, 279] width 78 height 19
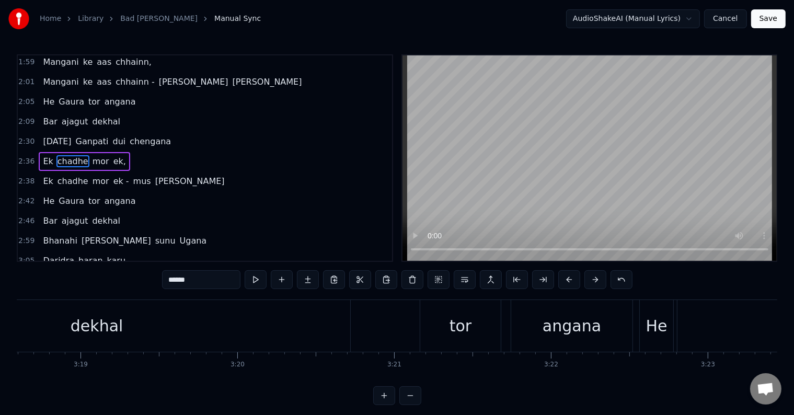
scroll to position [0, 31063]
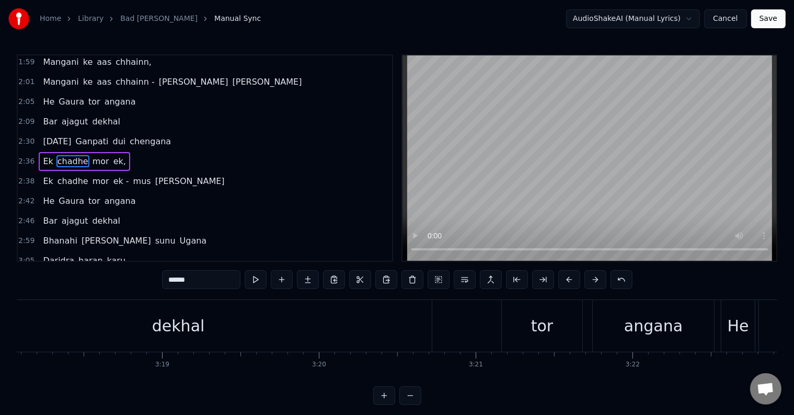
click at [183, 327] on div "dekhal" at bounding box center [178, 326] width 53 height 24
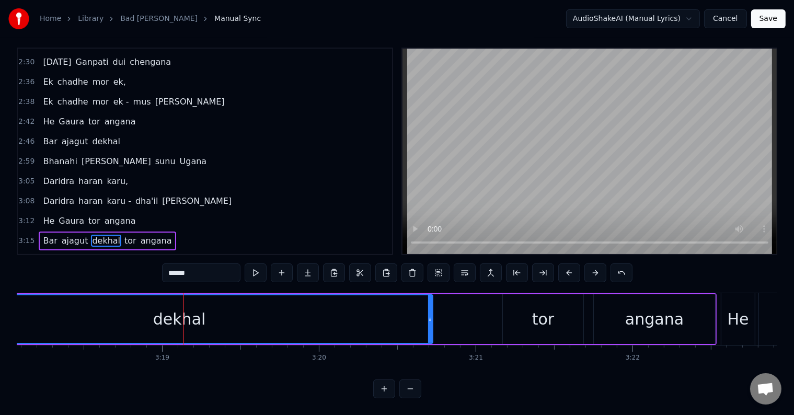
scroll to position [285, 0]
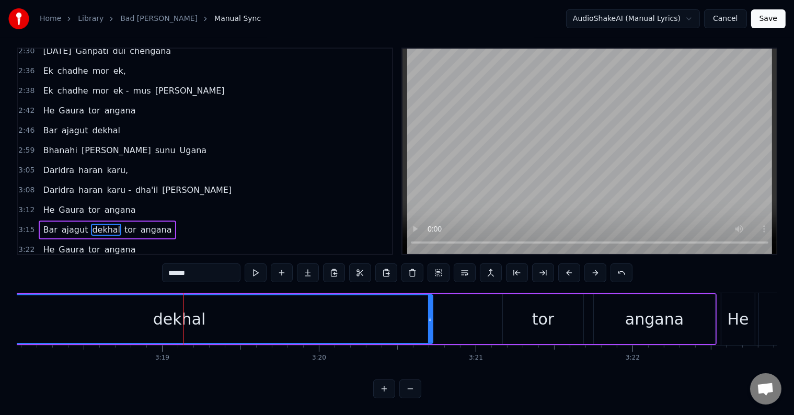
click at [214, 269] on input "******" at bounding box center [201, 272] width 78 height 19
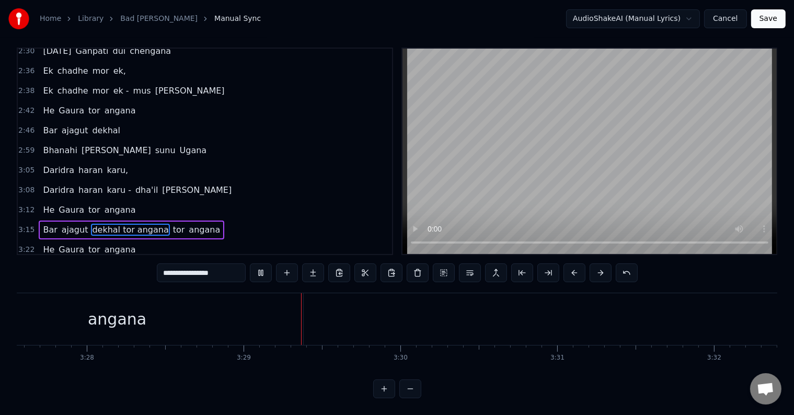
scroll to position [0, 32549]
click at [397, 358] on div "**********" at bounding box center [397, 223] width 761 height 351
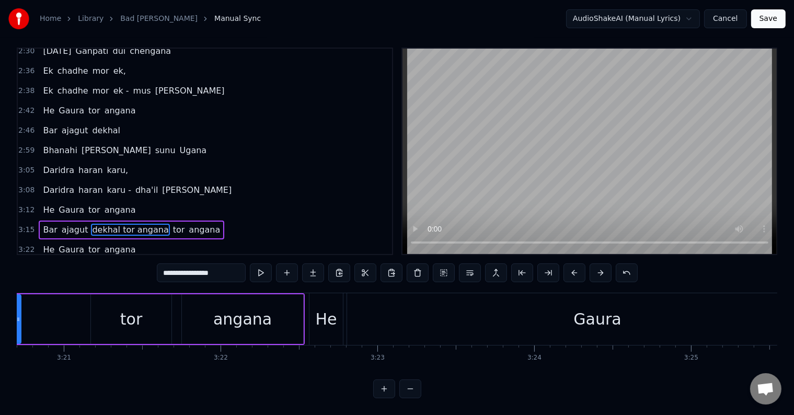
scroll to position [0, 31455]
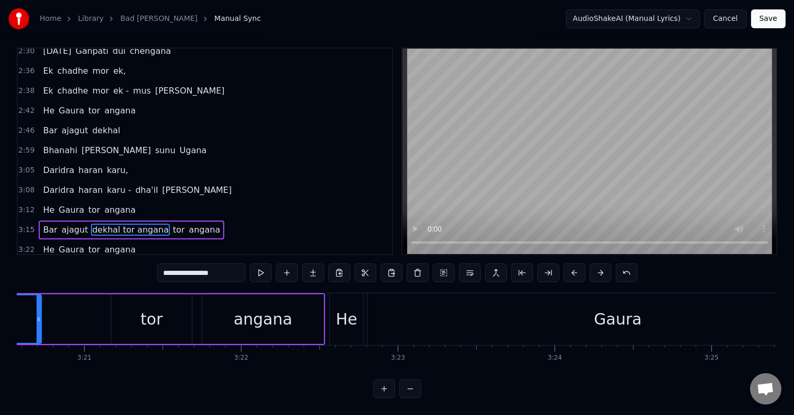
click at [347, 314] on div "He" at bounding box center [346, 319] width 21 height 24
type input "**"
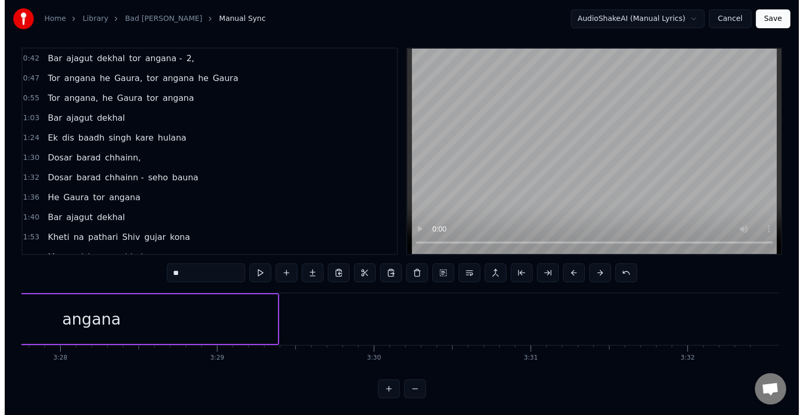
scroll to position [0, 0]
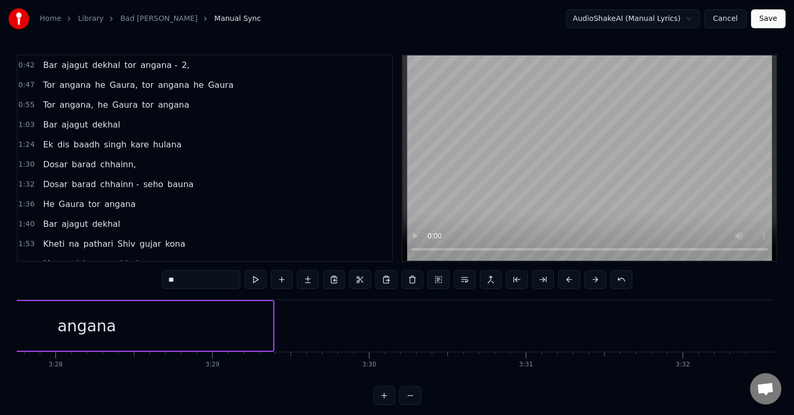
click at [768, 15] on button "Save" at bounding box center [768, 18] width 35 height 19
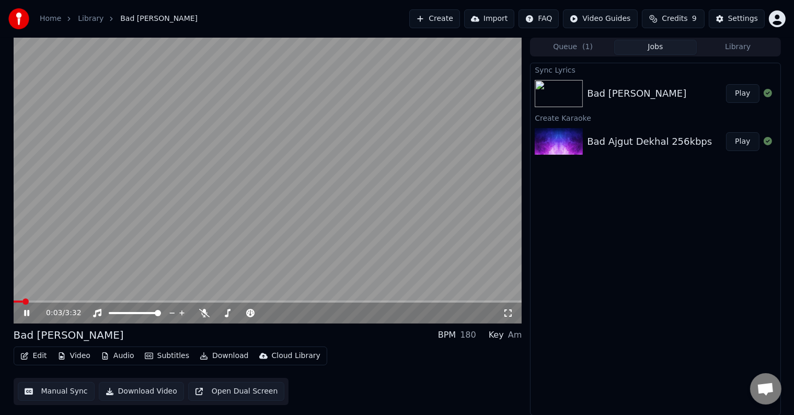
click at [40, 302] on span at bounding box center [268, 302] width 509 height 2
click at [59, 302] on span at bounding box center [268, 302] width 509 height 2
click at [89, 302] on span at bounding box center [268, 302] width 509 height 2
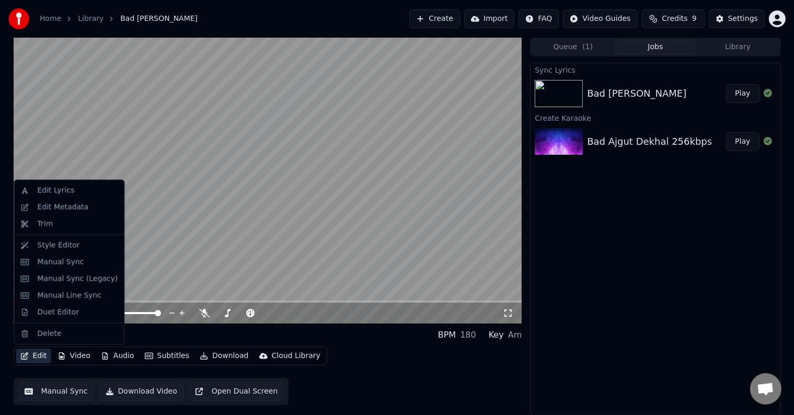
click at [36, 355] on button "Edit" at bounding box center [33, 356] width 35 height 15
click at [48, 249] on div "Style Editor" at bounding box center [58, 245] width 42 height 10
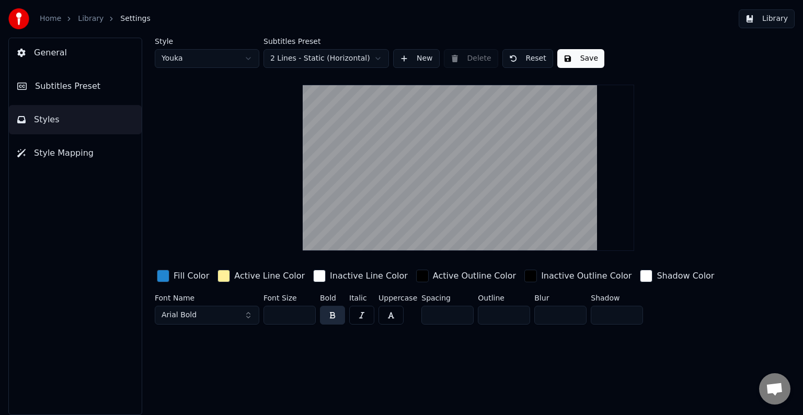
click at [54, 93] on button "Subtitles Preset" at bounding box center [75, 86] width 133 height 29
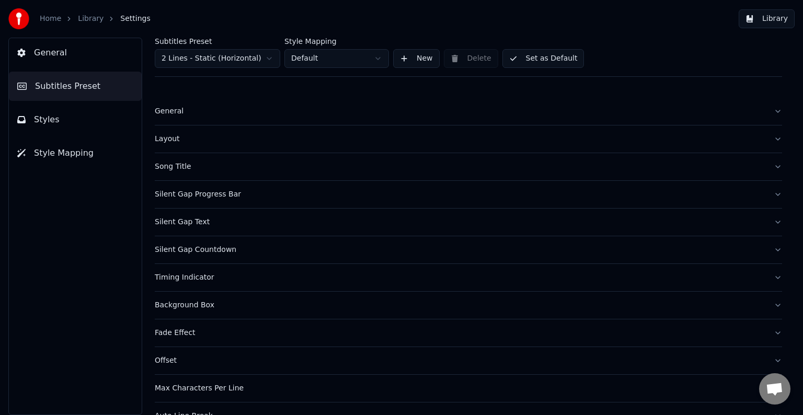
click at [81, 18] on link "Library" at bounding box center [91, 19] width 26 height 10
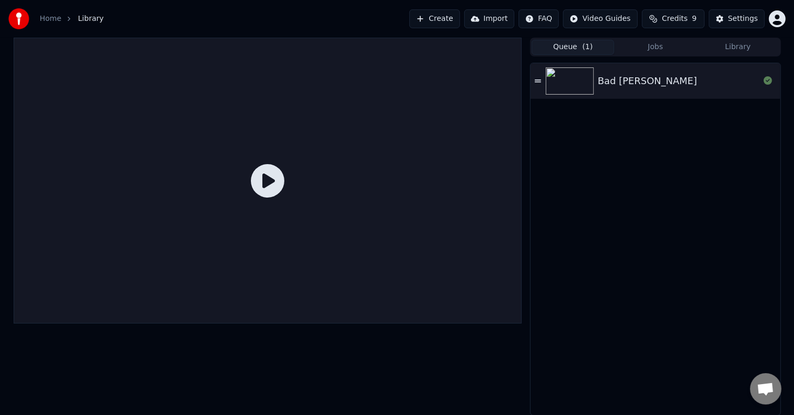
click at [579, 50] on button "Queue ( 1 )" at bounding box center [573, 47] width 83 height 15
click at [453, 19] on button "Create" at bounding box center [434, 18] width 51 height 19
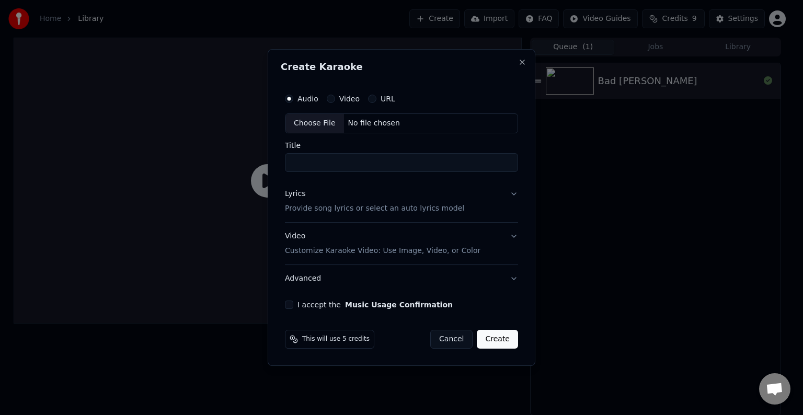
click at [380, 124] on div "No file chosen" at bounding box center [374, 123] width 60 height 10
type input "**********"
click at [515, 197] on button "Lyrics Provide song lyrics or select an auto lyrics model" at bounding box center [401, 201] width 237 height 42
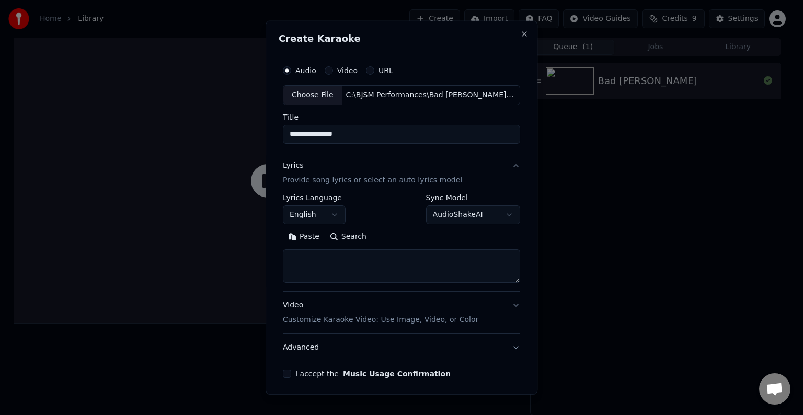
click at [364, 267] on textarea at bounding box center [401, 265] width 237 height 33
click at [308, 237] on button "Paste" at bounding box center [304, 236] width 42 height 17
click at [384, 265] on textarea "**********" at bounding box center [395, 265] width 225 height 33
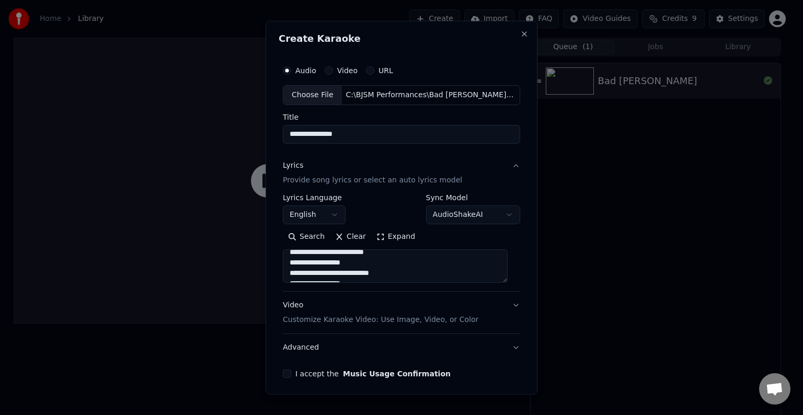
click at [329, 265] on textarea "**********" at bounding box center [395, 265] width 225 height 33
click at [367, 262] on textarea "**********" at bounding box center [395, 265] width 225 height 33
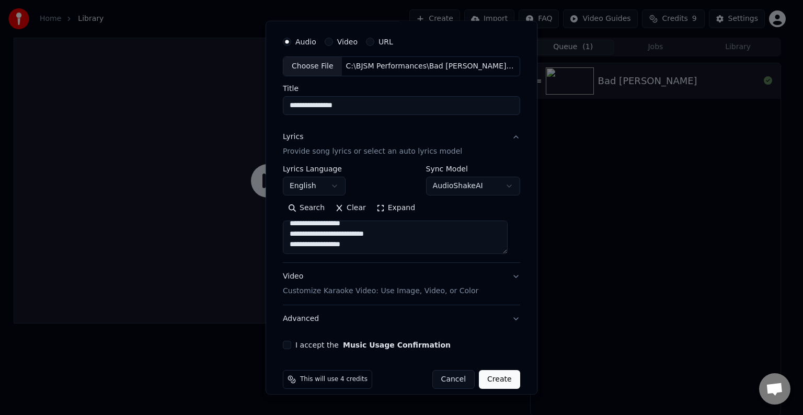
scroll to position [40, 0]
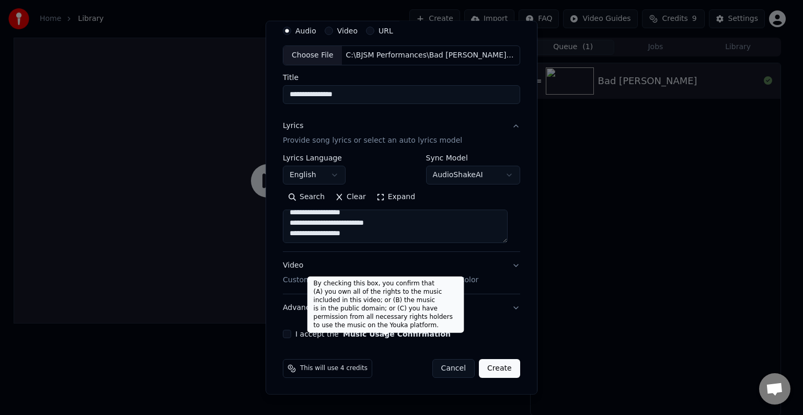
type textarea "**********"
click at [367, 338] on button "Music Usage Confirmation" at bounding box center [397, 333] width 108 height 7
select select "**"
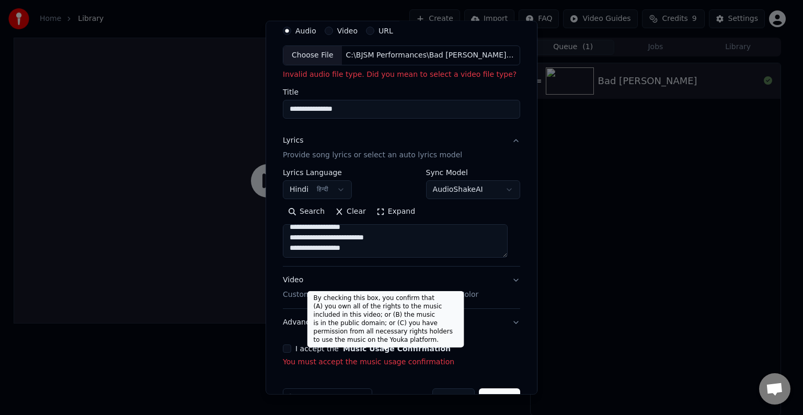
click at [354, 349] on button "Music Usage Confirmation" at bounding box center [397, 348] width 108 height 7
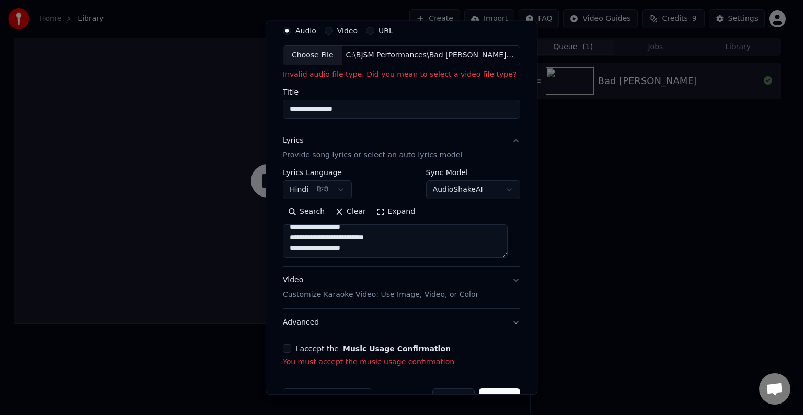
click at [290, 349] on button "I accept the Music Usage Confirmation" at bounding box center [287, 348] width 8 height 8
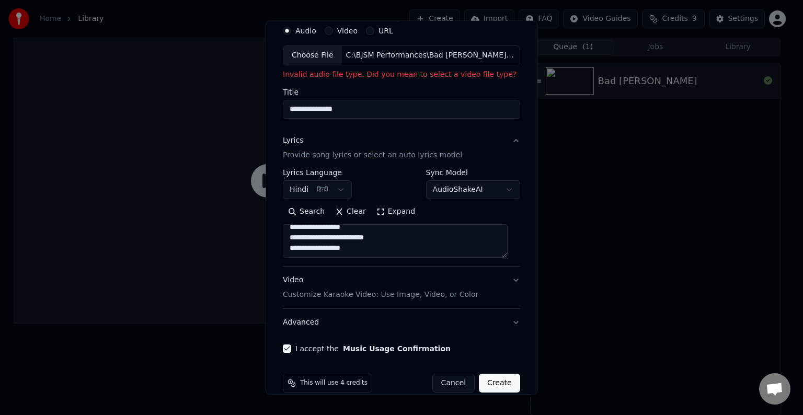
click at [507, 276] on button "Video Customize Karaoke Video: Use Image, Video, or Color" at bounding box center [401, 288] width 237 height 42
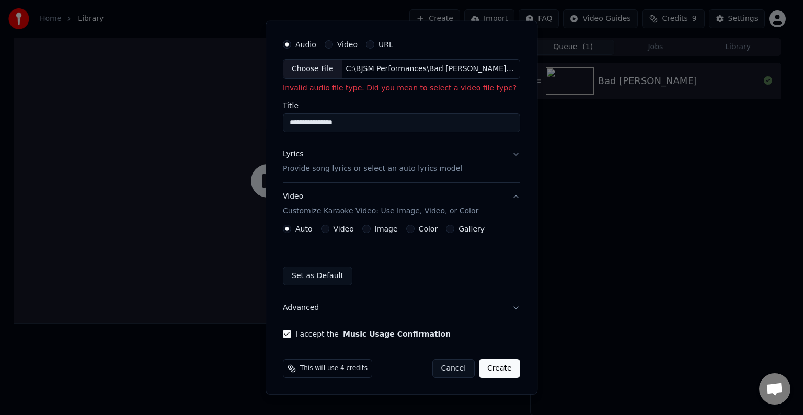
scroll to position [26, 0]
click at [381, 208] on p "Customize Karaoke Video: Use Image, Video, or Color" at bounding box center [381, 211] width 196 height 10
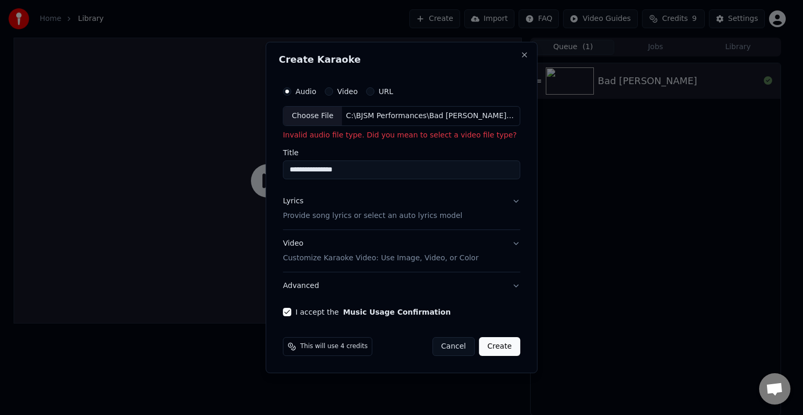
click at [416, 260] on p "Customize Karaoke Video: Use Image, Video, or Color" at bounding box center [381, 258] width 196 height 10
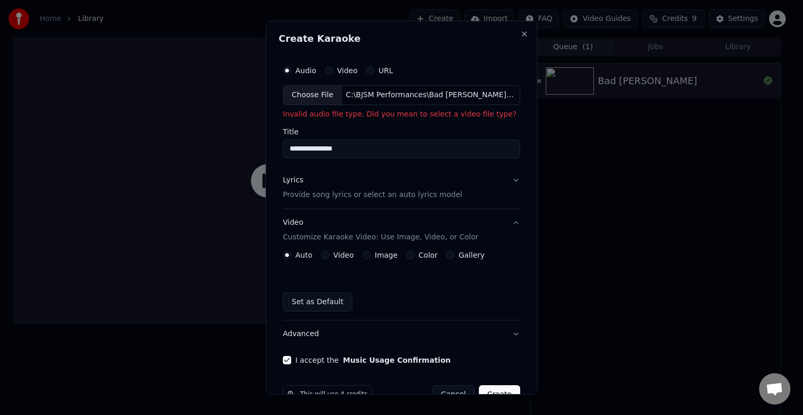
click at [374, 256] on div "Image" at bounding box center [380, 255] width 36 height 8
click at [364, 255] on button "Image" at bounding box center [366, 255] width 8 height 8
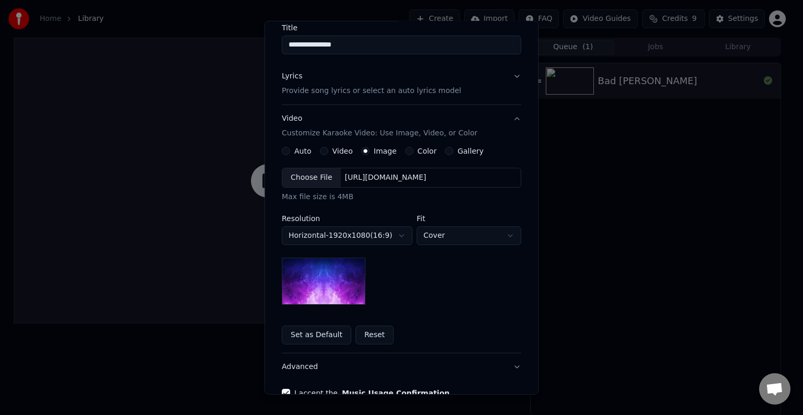
scroll to position [115, 0]
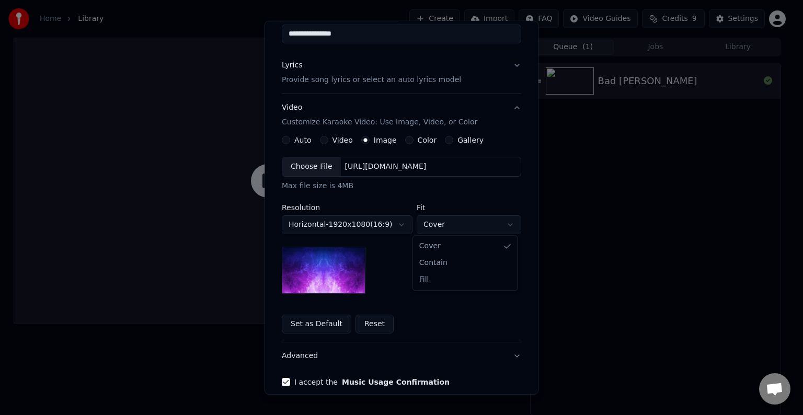
click at [440, 224] on body "**********" at bounding box center [397, 207] width 794 height 415
click at [444, 225] on body "**********" at bounding box center [397, 207] width 794 height 415
select select "****"
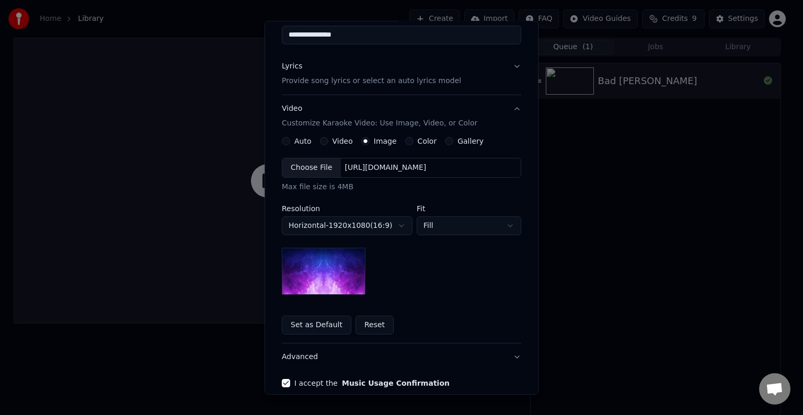
scroll to position [80, 0]
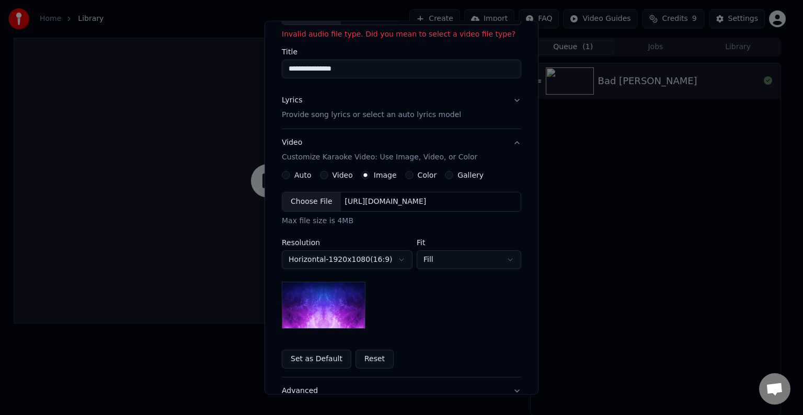
click at [445, 175] on button "Gallery" at bounding box center [449, 175] width 8 height 8
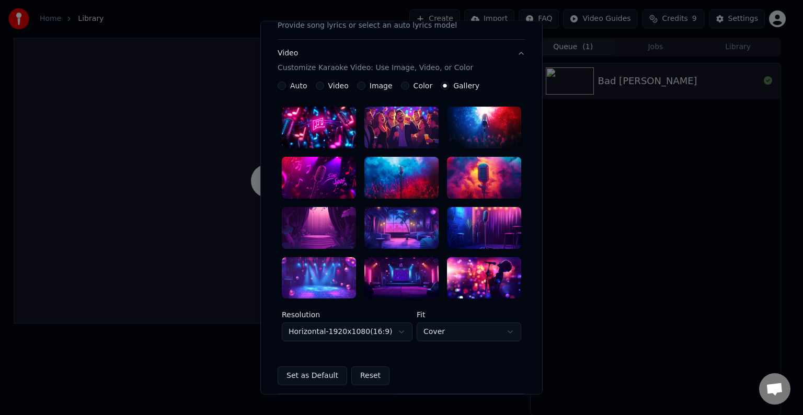
scroll to position [194, 0]
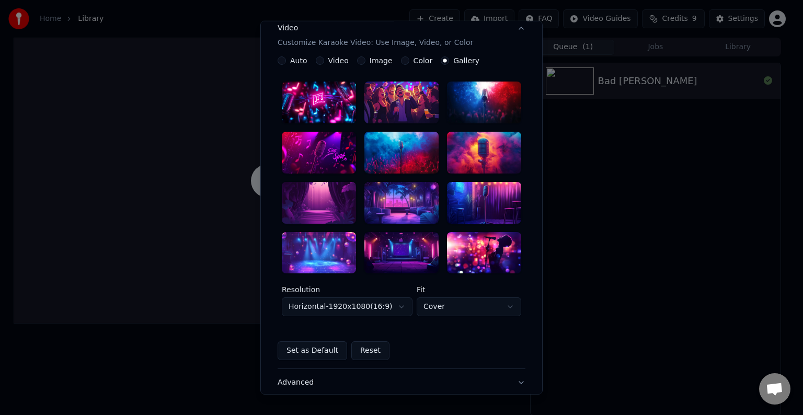
click at [492, 155] on div at bounding box center [484, 152] width 74 height 42
click at [478, 194] on div at bounding box center [484, 202] width 74 height 42
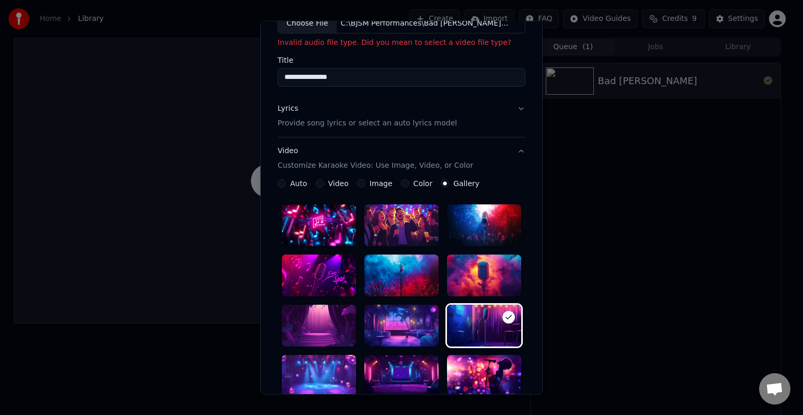
scroll to position [65, 0]
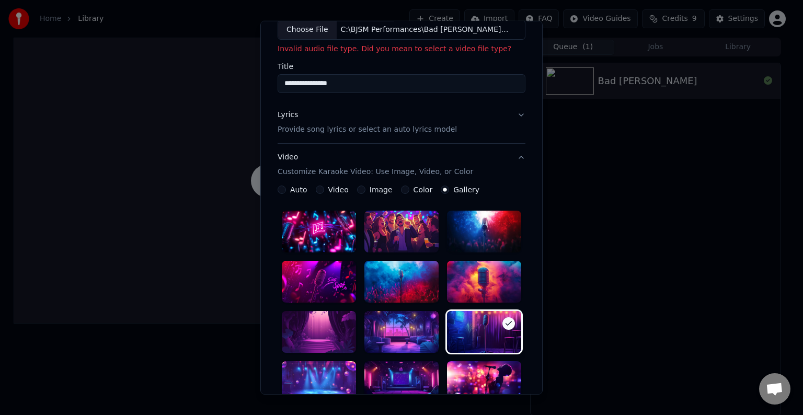
click at [401, 188] on button "Color" at bounding box center [405, 190] width 8 height 8
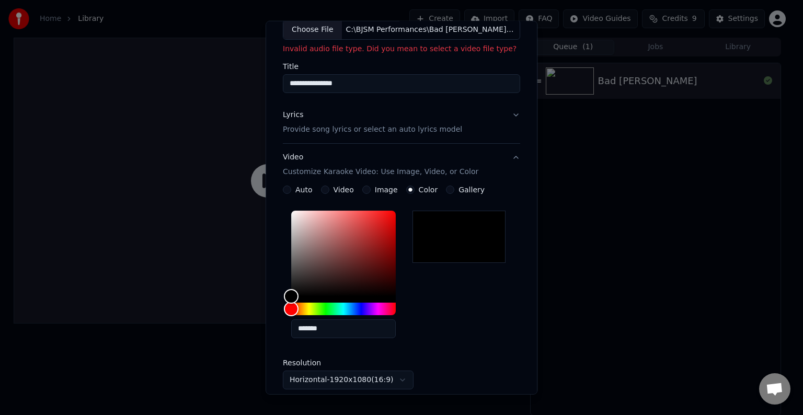
click at [365, 190] on button "Image" at bounding box center [366, 190] width 8 height 8
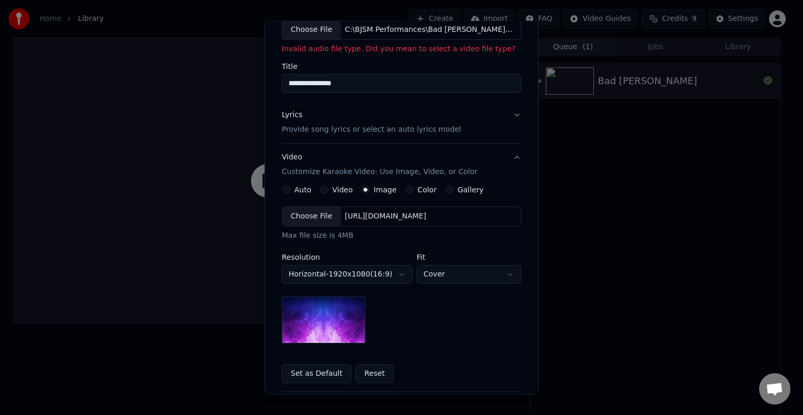
click at [296, 188] on label "Auto" at bounding box center [302, 189] width 17 height 7
click at [290, 188] on button "Auto" at bounding box center [286, 190] width 8 height 8
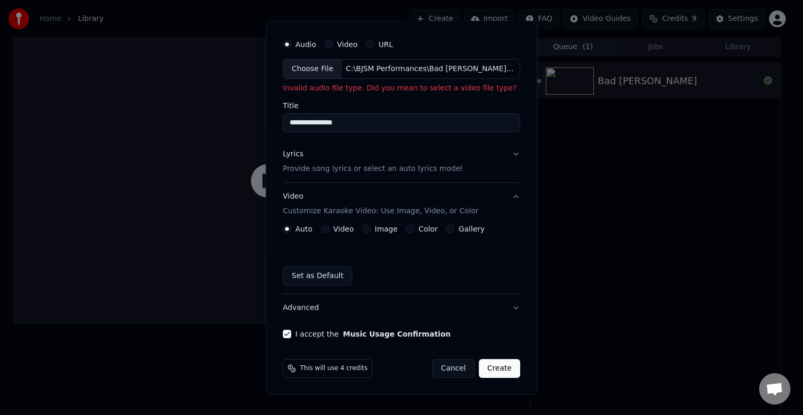
click at [451, 227] on div "Gallery" at bounding box center [465, 229] width 39 height 8
click at [446, 227] on button "Gallery" at bounding box center [450, 229] width 8 height 8
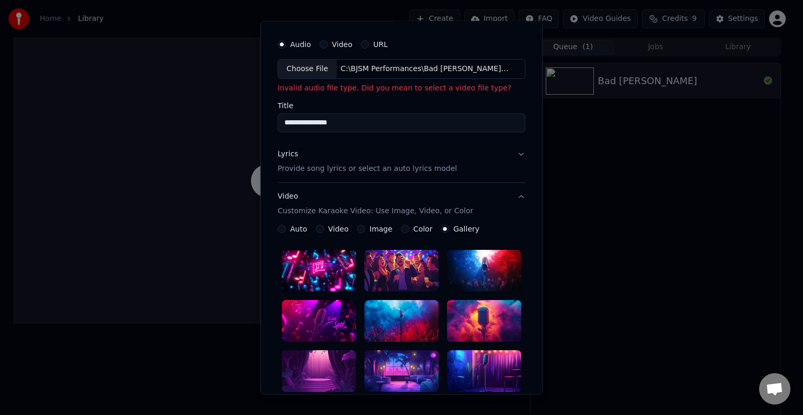
click at [413, 319] on div at bounding box center [401, 321] width 74 height 42
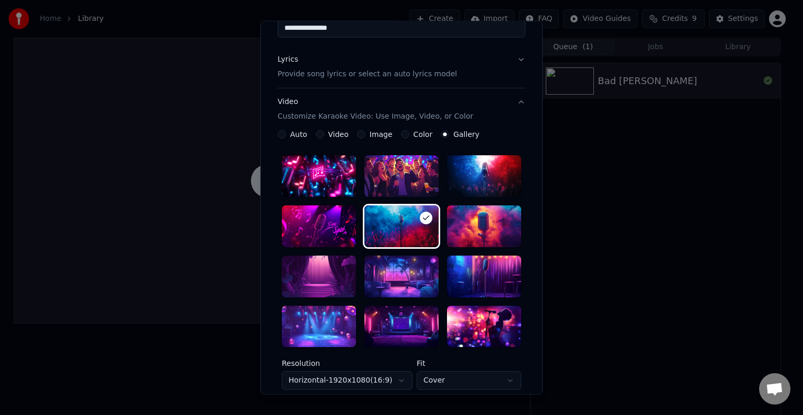
scroll to position [269, 0]
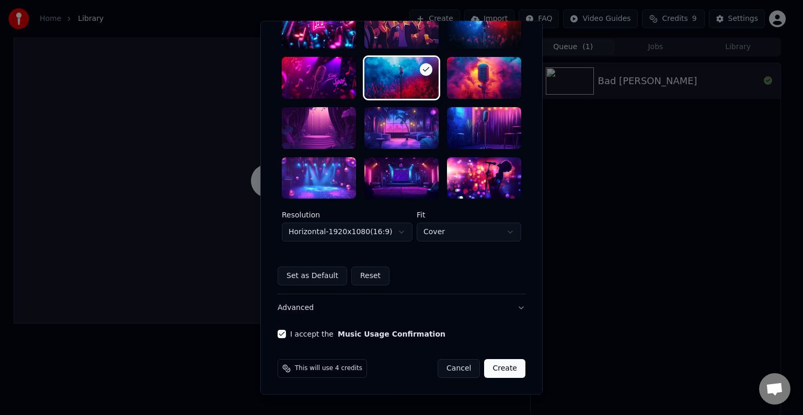
click at [453, 336] on div "I accept the Music Usage Confirmation" at bounding box center [402, 334] width 248 height 8
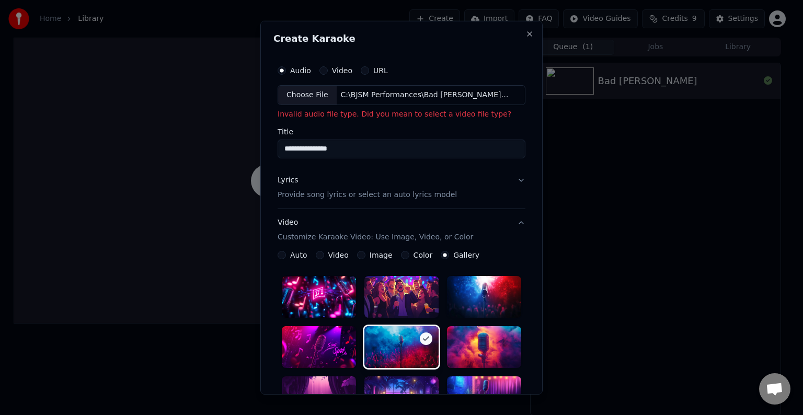
click at [299, 94] on div "Choose File" at bounding box center [307, 95] width 59 height 19
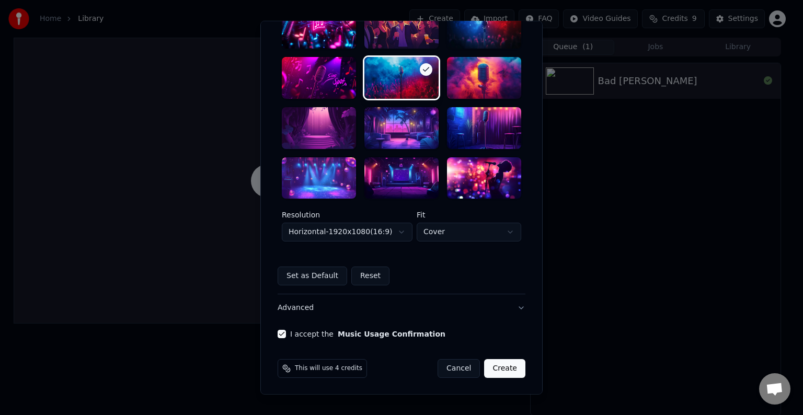
click at [397, 366] on div "This will use 4 credits Cancel Create" at bounding box center [402, 368] width 248 height 19
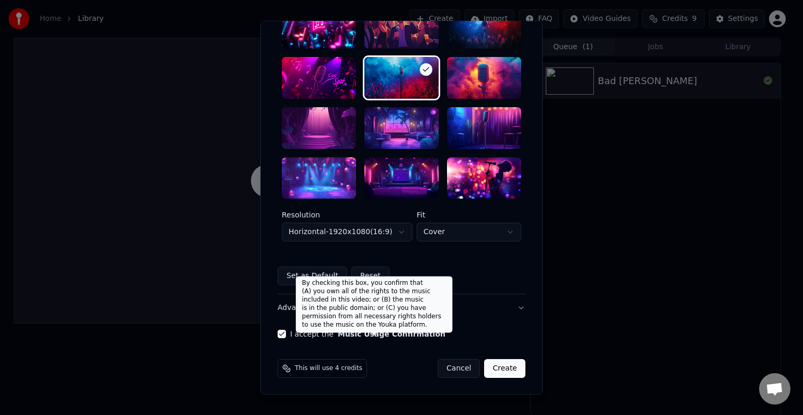
click at [340, 332] on button "Music Usage Confirmation" at bounding box center [392, 333] width 108 height 7
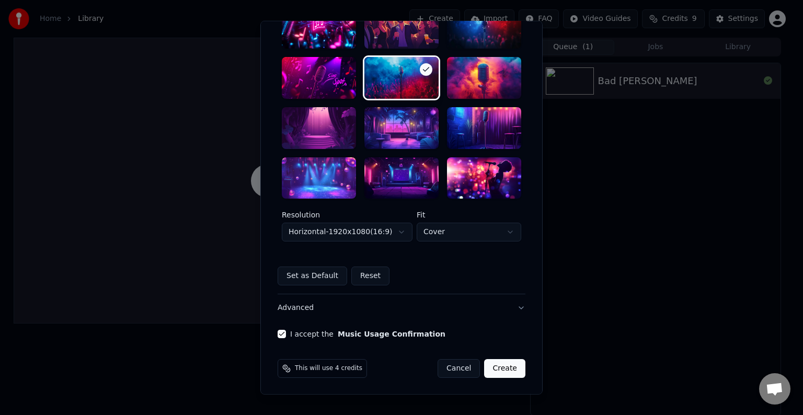
click at [340, 332] on button "Music Usage Confirmation" at bounding box center [392, 333] width 108 height 7
click at [280, 333] on button "I accept the Music Usage Confirmation" at bounding box center [282, 334] width 8 height 8
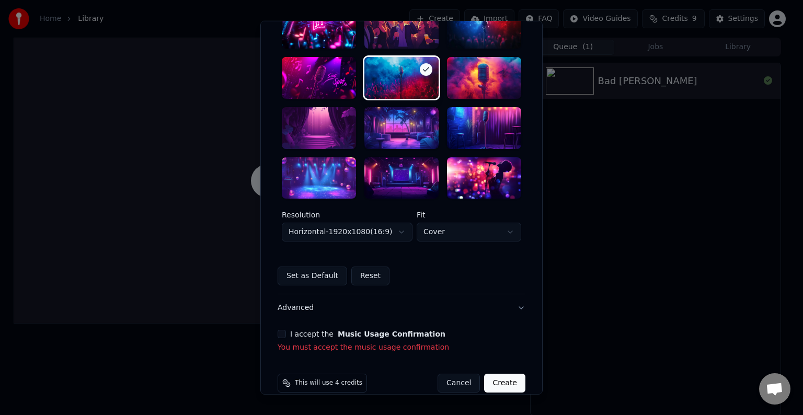
click at [280, 333] on button "I accept the Music Usage Confirmation" at bounding box center [282, 334] width 8 height 8
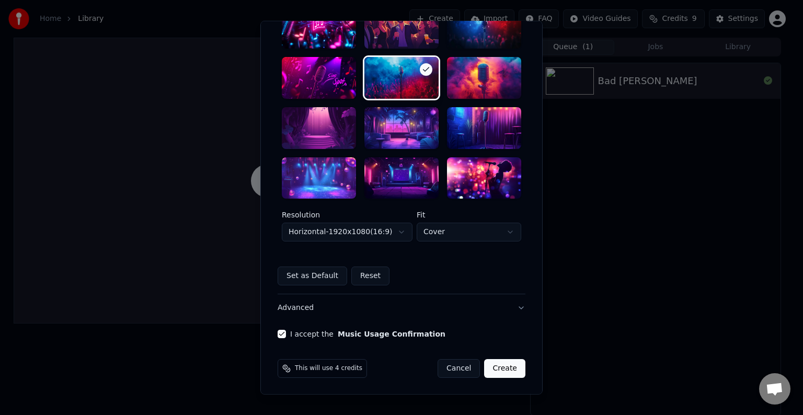
click at [501, 367] on button "Create" at bounding box center [504, 368] width 41 height 19
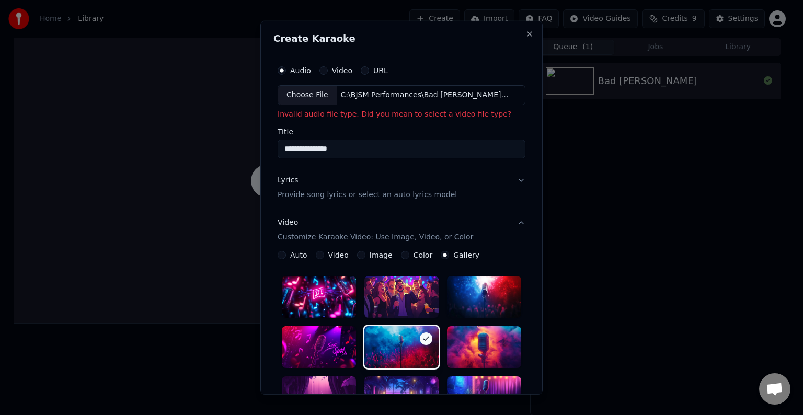
click at [319, 67] on button "Video" at bounding box center [323, 70] width 8 height 8
click at [280, 73] on button "Audio" at bounding box center [282, 70] width 8 height 8
click at [298, 95] on div "Choose File" at bounding box center [307, 95] width 59 height 19
type input "**********"
click at [521, 121] on div "**********" at bounding box center [402, 109] width 248 height 98
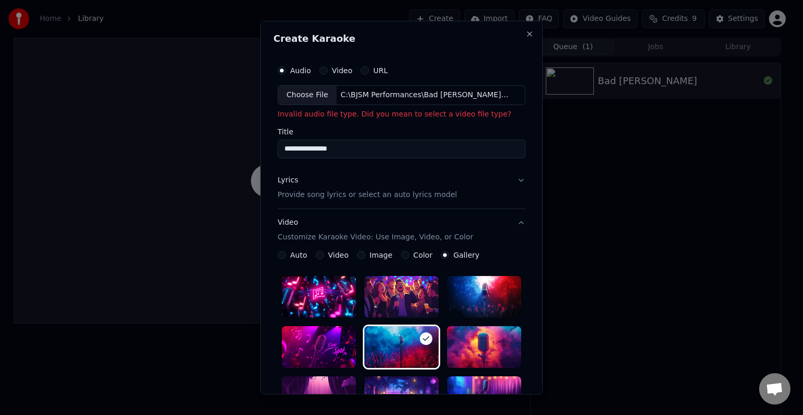
scroll to position [269, 0]
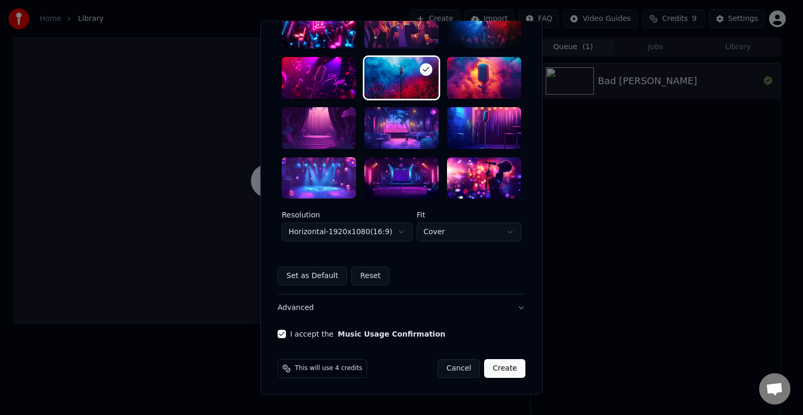
click at [508, 366] on button "Create" at bounding box center [504, 368] width 41 height 19
click at [500, 368] on button "Create" at bounding box center [504, 368] width 41 height 19
click at [383, 350] on form "**********" at bounding box center [401, 84] width 256 height 595
